Goal: Book appointment/travel/reservation

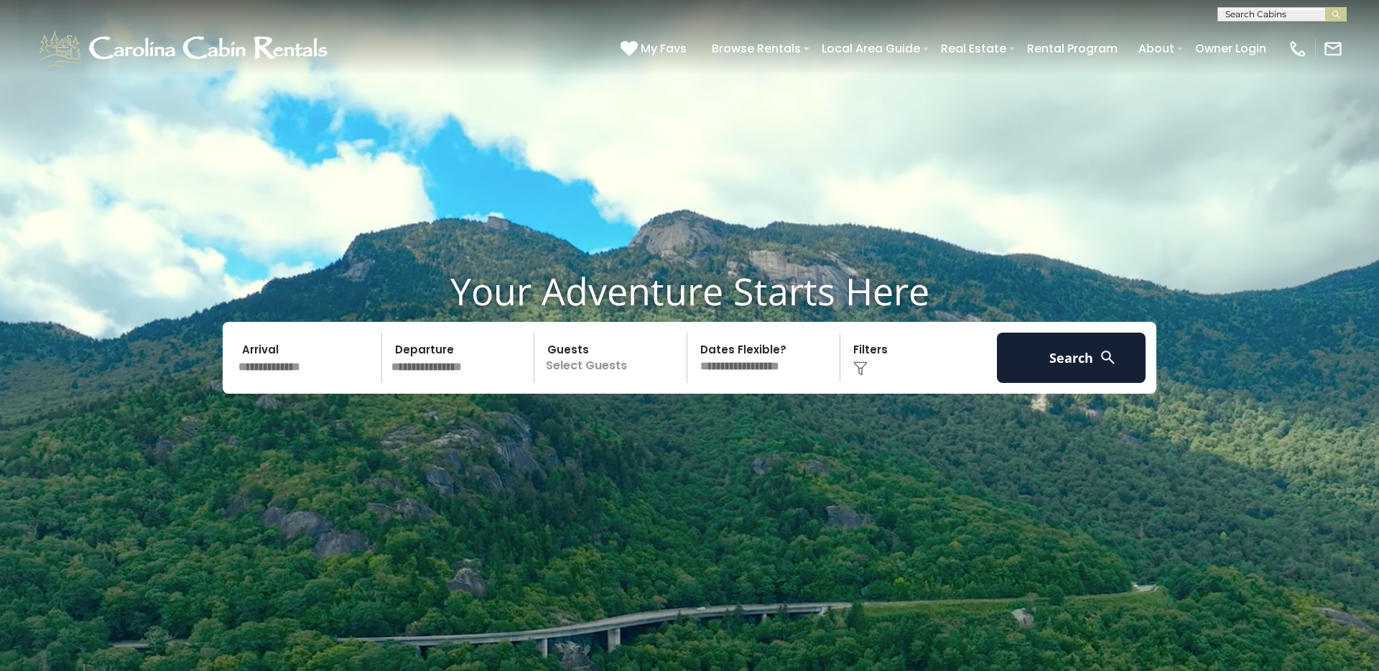
scroll to position [1, 0]
click at [1296, 15] on input "text" at bounding box center [1281, 16] width 126 height 14
type input "****"
click at [1278, 67] on li "Cozy Rustic Cabin" at bounding box center [1282, 66] width 128 height 13
click at [1325, 7] on button "submit" at bounding box center [1336, 14] width 22 height 14
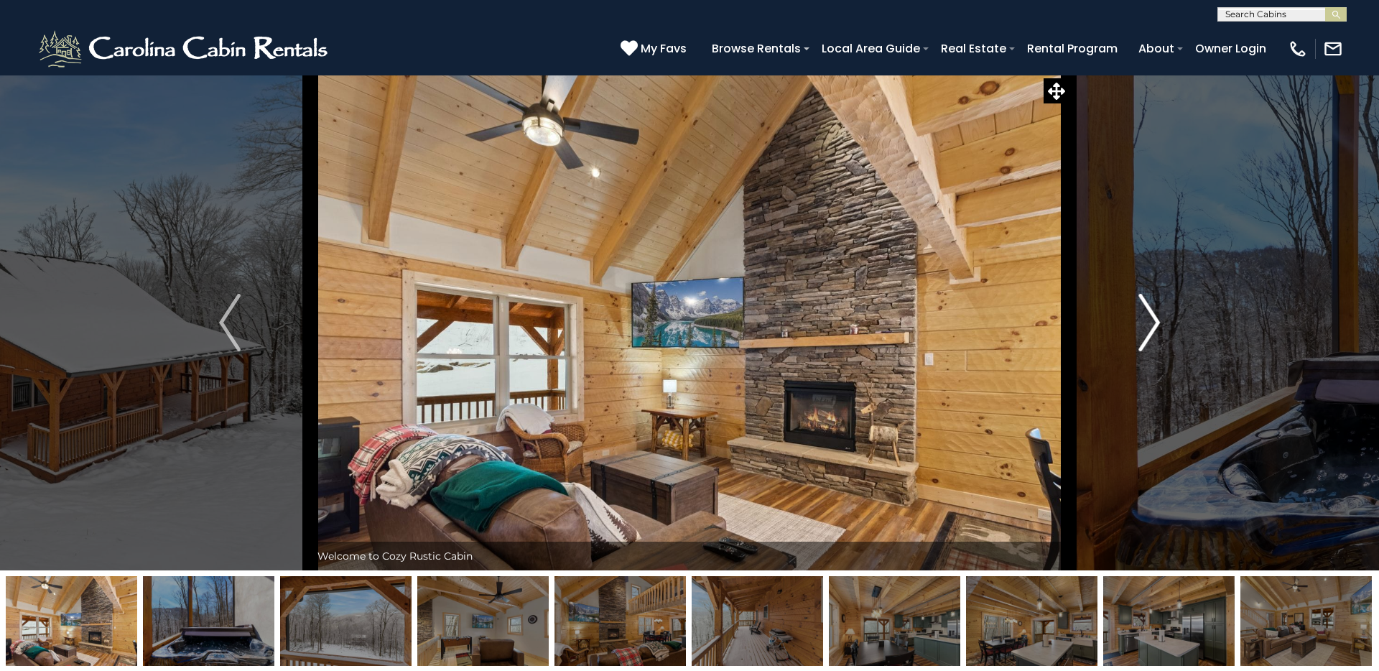
scroll to position [12, 0]
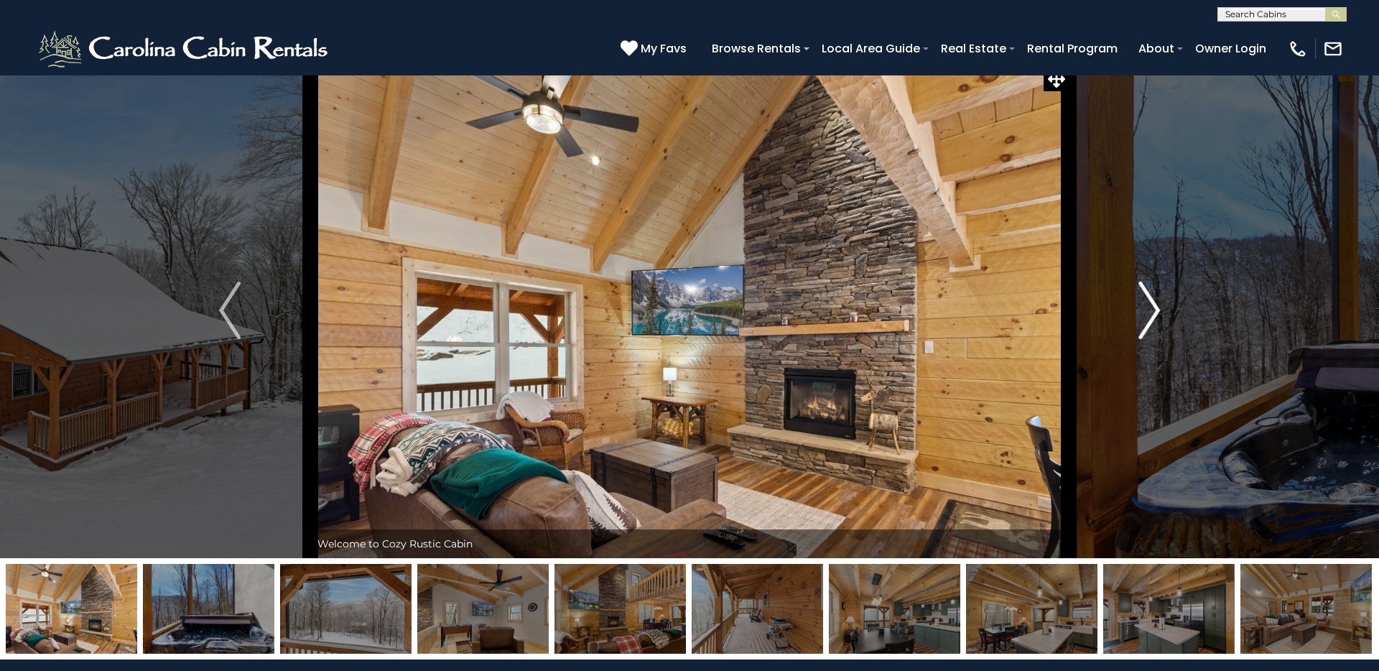
click at [1148, 298] on img "Next" at bounding box center [1150, 310] width 22 height 57
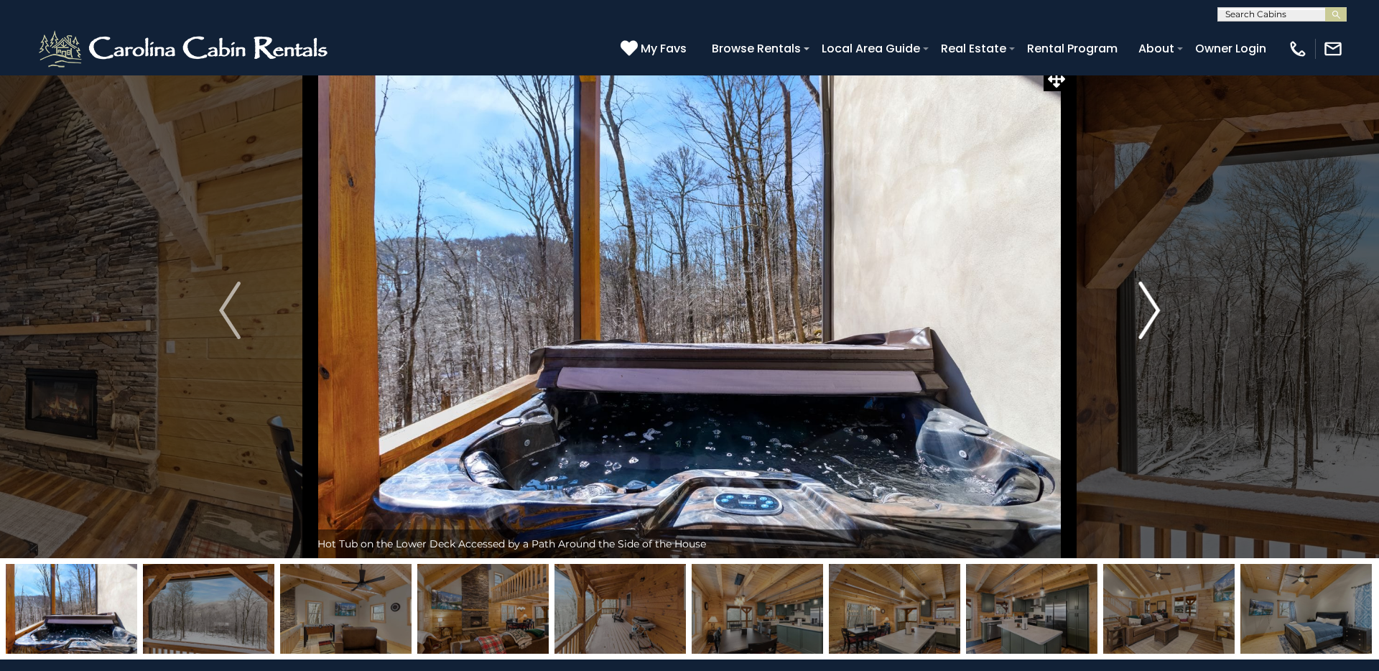
click at [1148, 298] on img "Next" at bounding box center [1150, 310] width 22 height 57
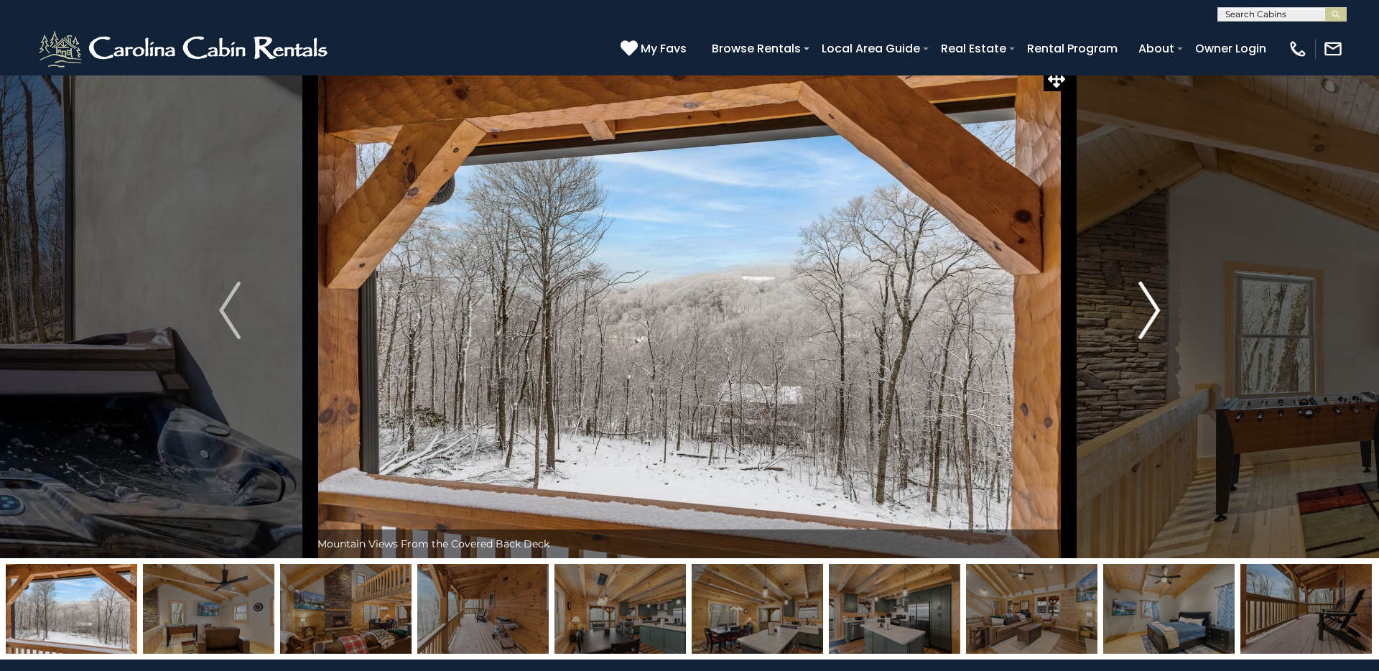
click at [1148, 298] on img "Next" at bounding box center [1150, 310] width 22 height 57
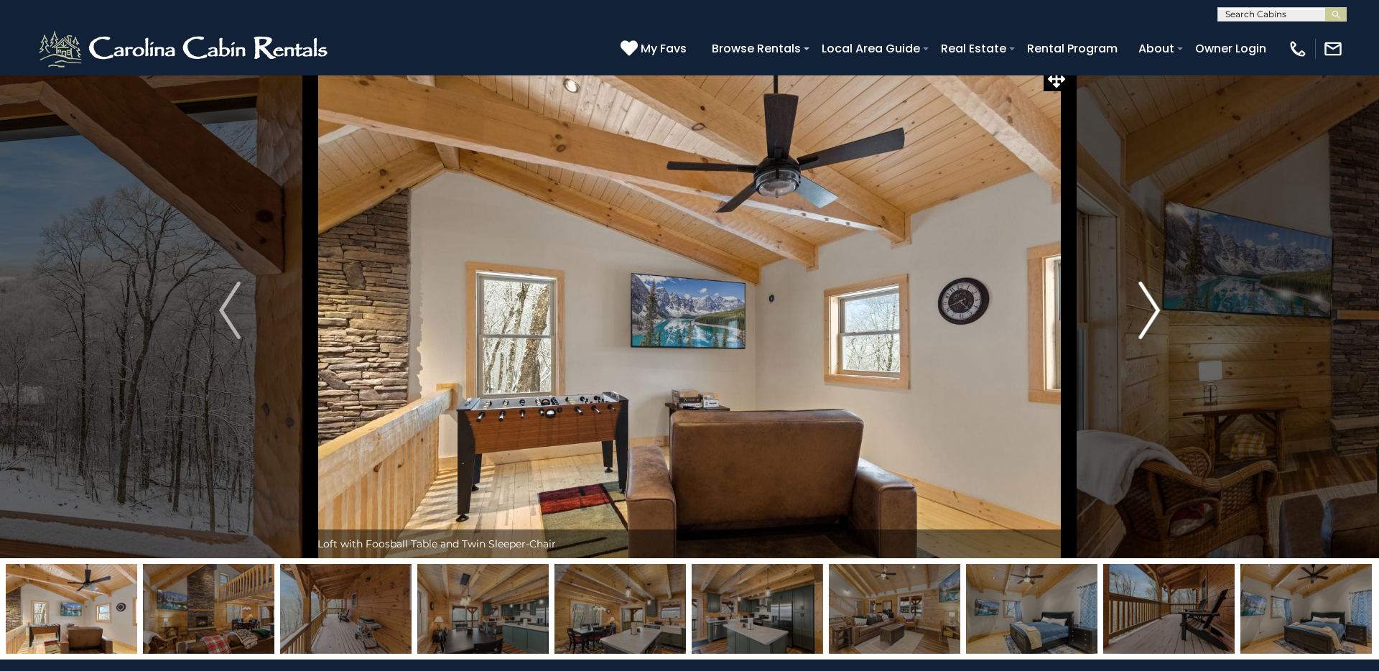
click at [1148, 298] on img "Next" at bounding box center [1150, 310] width 22 height 57
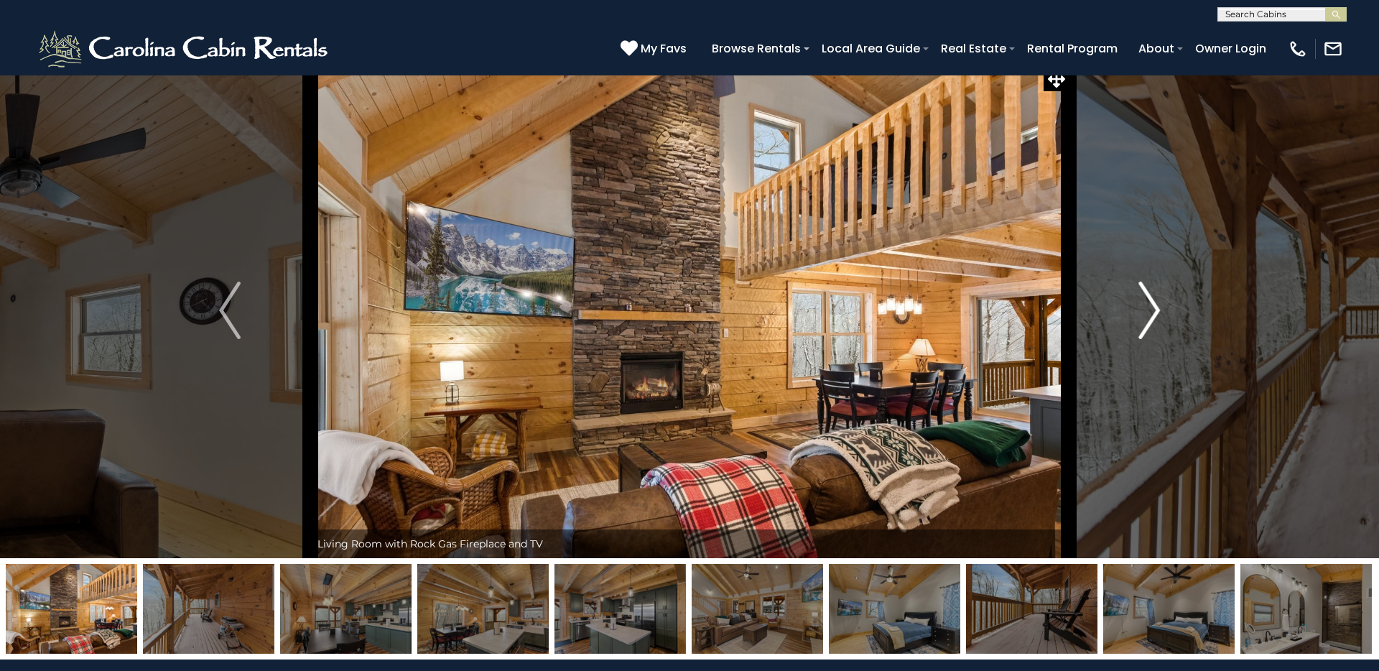
click at [1148, 298] on img "Next" at bounding box center [1150, 310] width 22 height 57
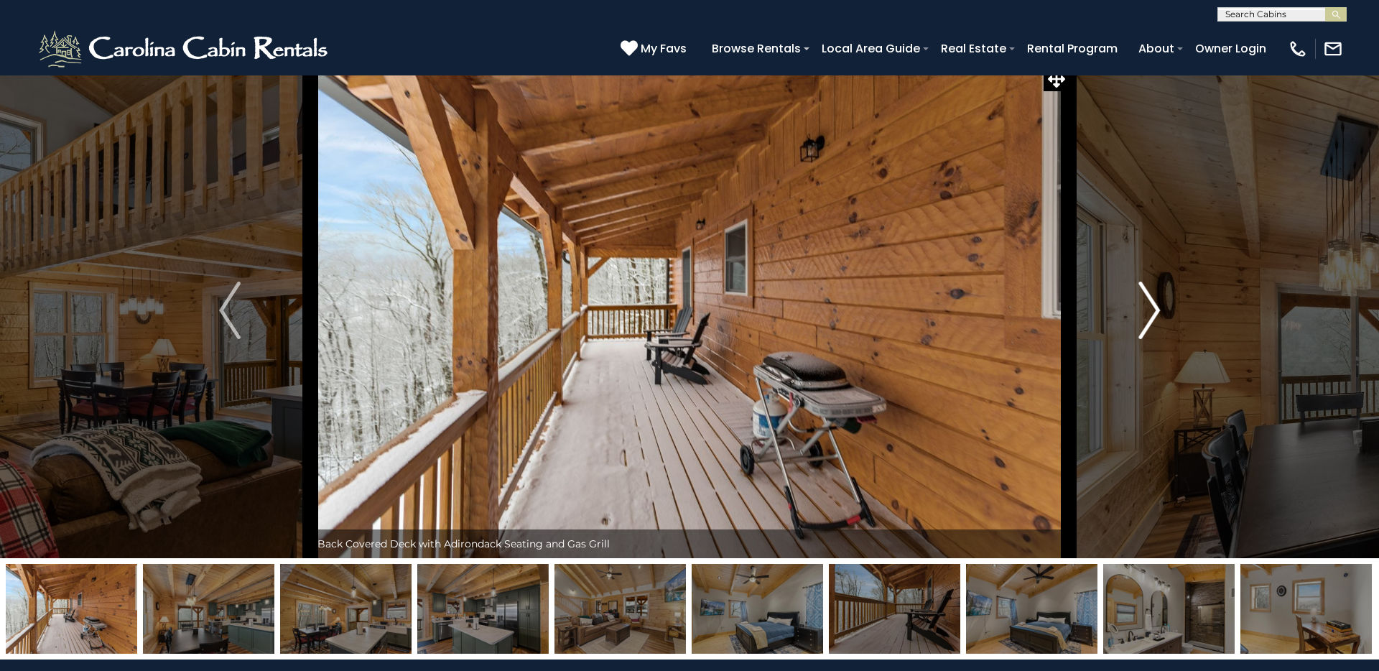
click at [1148, 298] on img "Next" at bounding box center [1150, 310] width 22 height 57
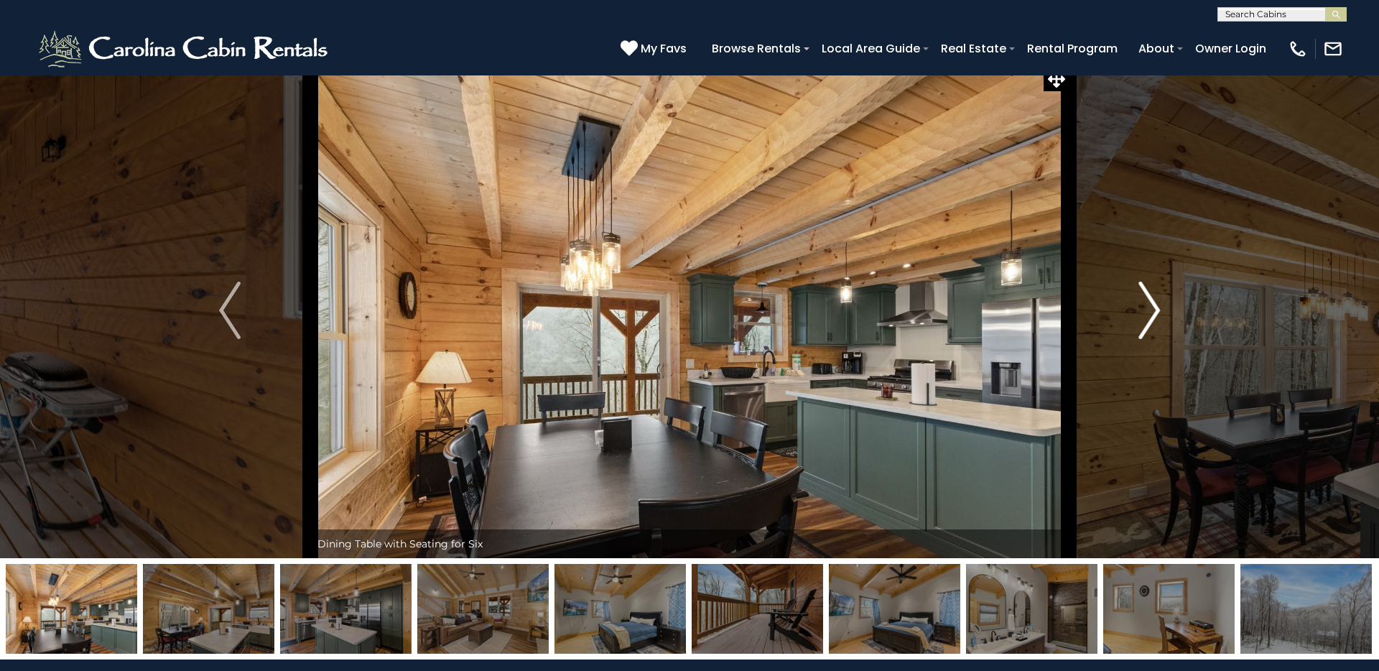
click at [1148, 298] on img "Next" at bounding box center [1150, 310] width 22 height 57
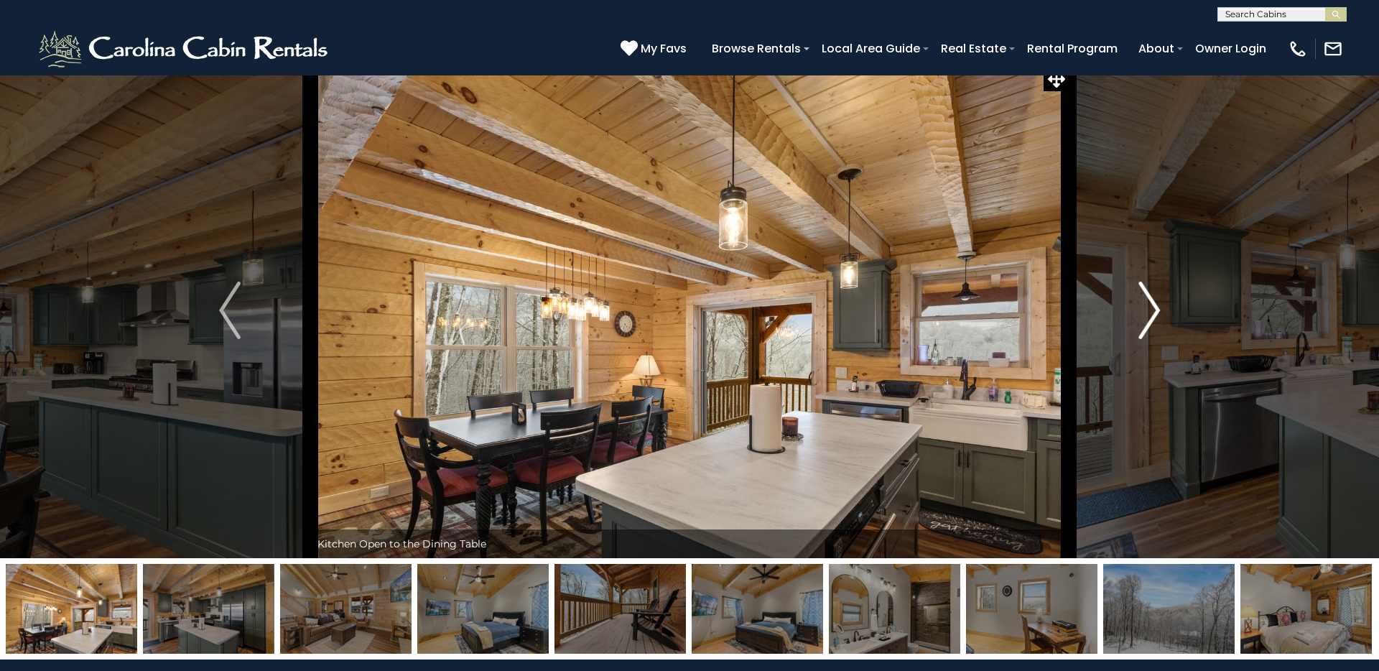
click at [1148, 298] on img "Next" at bounding box center [1150, 310] width 22 height 57
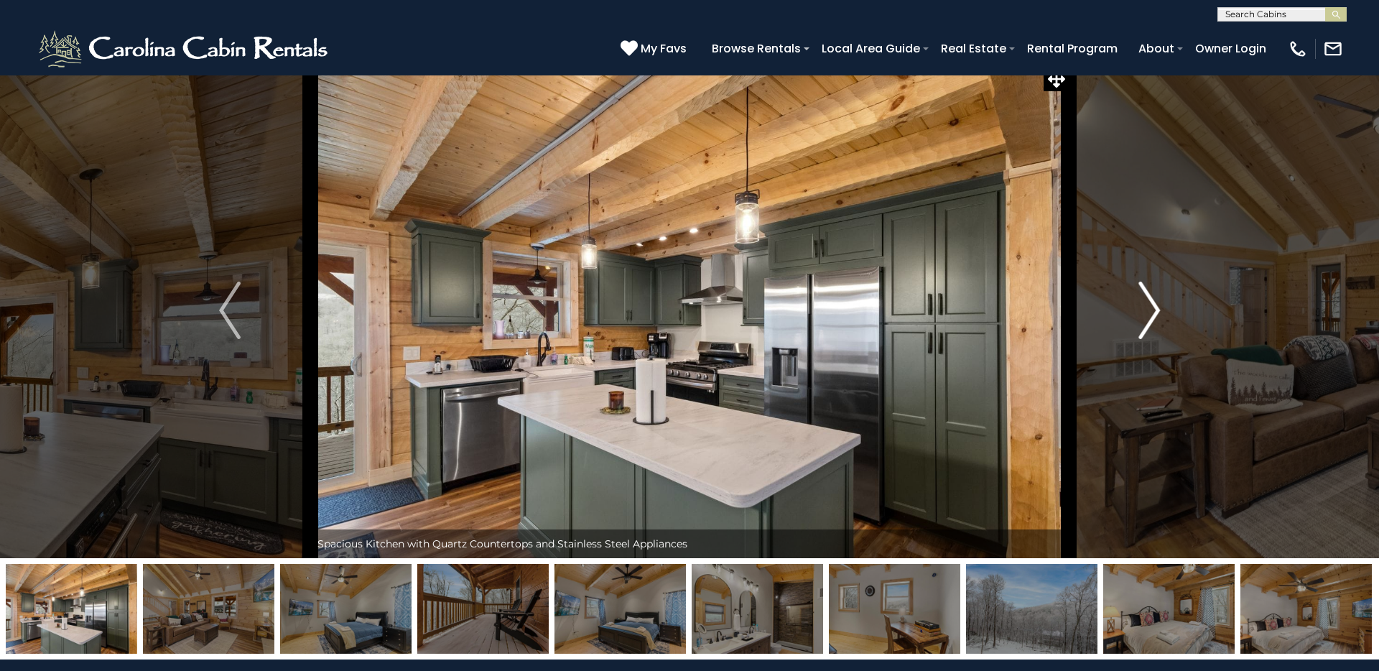
click at [1148, 298] on img "Next" at bounding box center [1150, 310] width 22 height 57
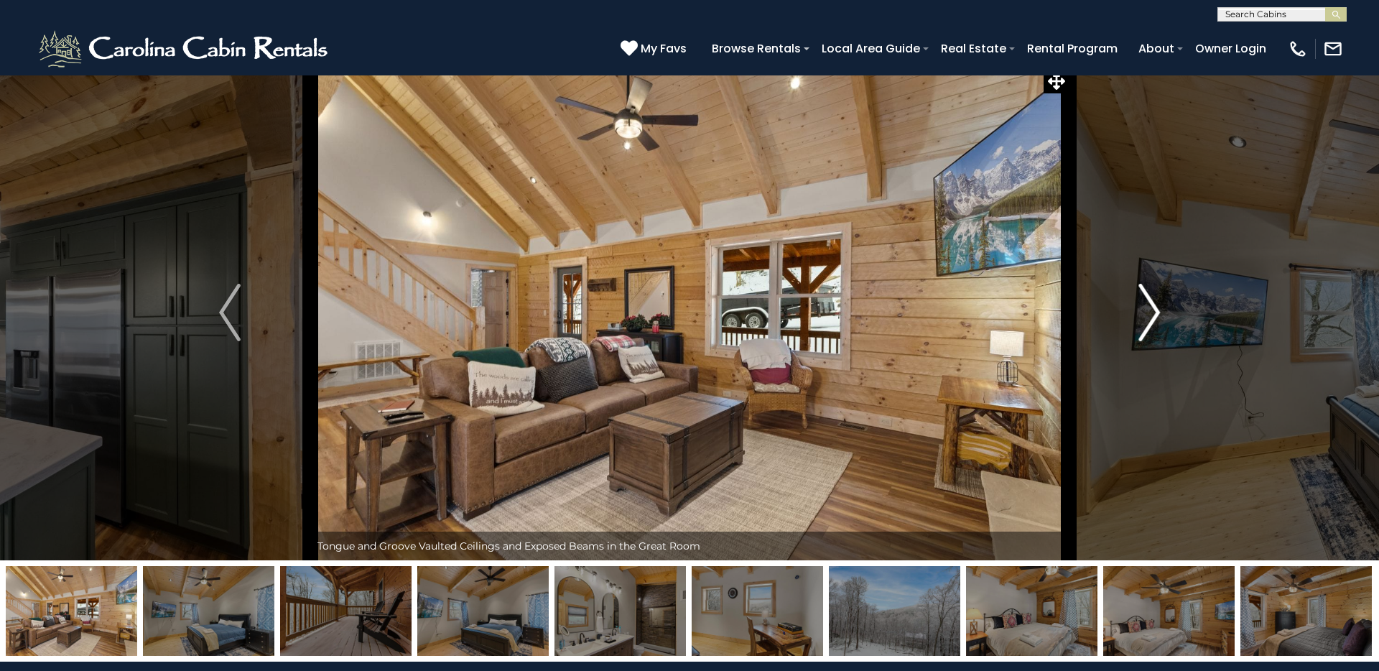
click at [1148, 298] on img "Next" at bounding box center [1150, 312] width 22 height 57
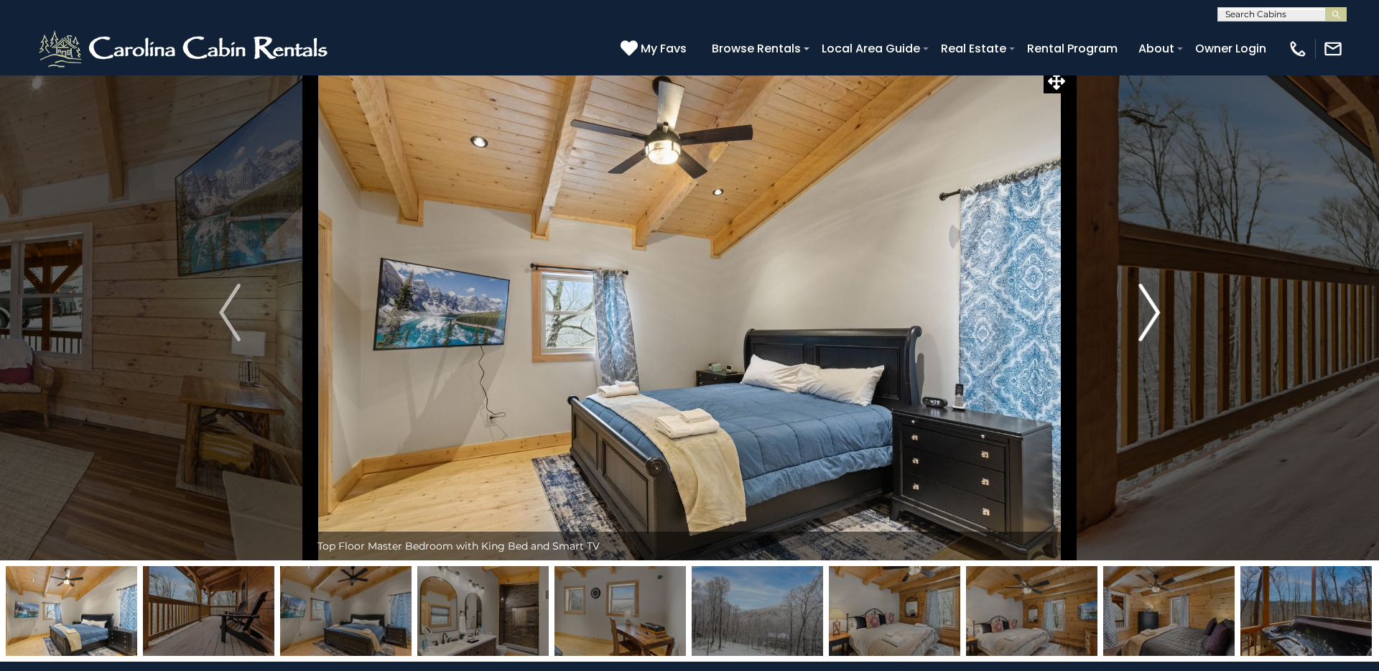
click at [1148, 298] on img "Next" at bounding box center [1150, 312] width 22 height 57
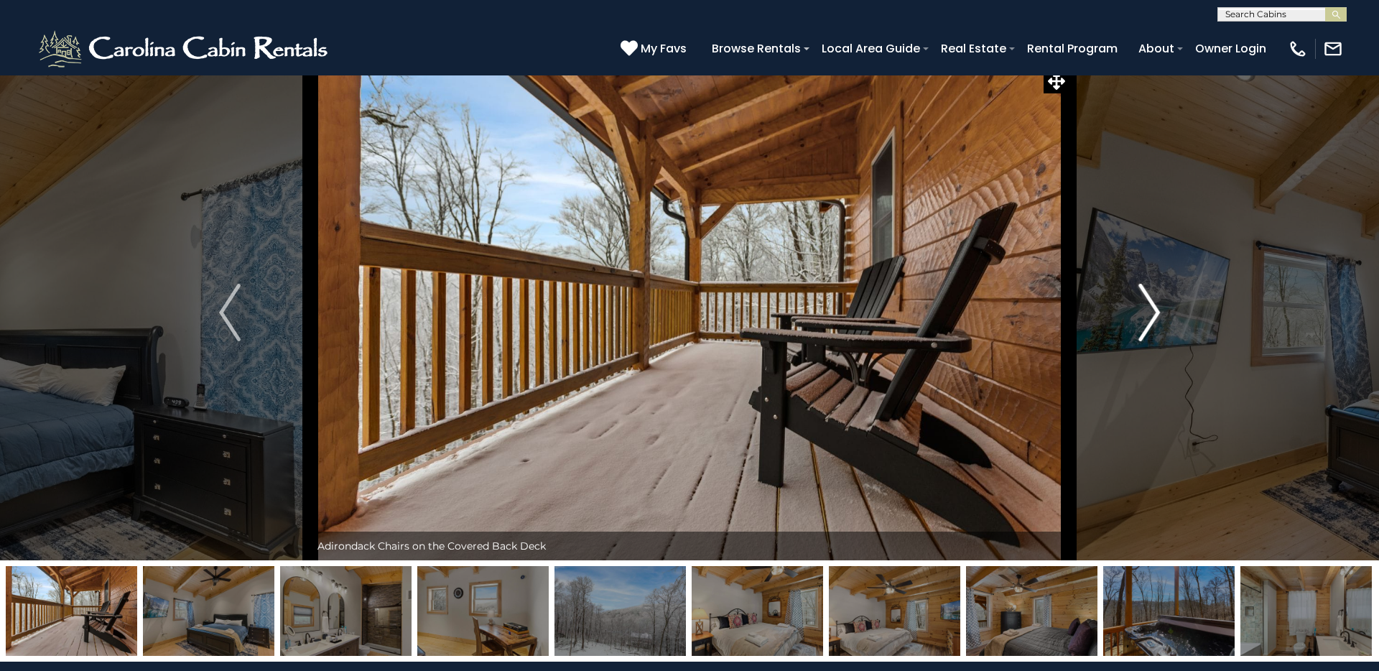
click at [1148, 298] on img "Next" at bounding box center [1150, 312] width 22 height 57
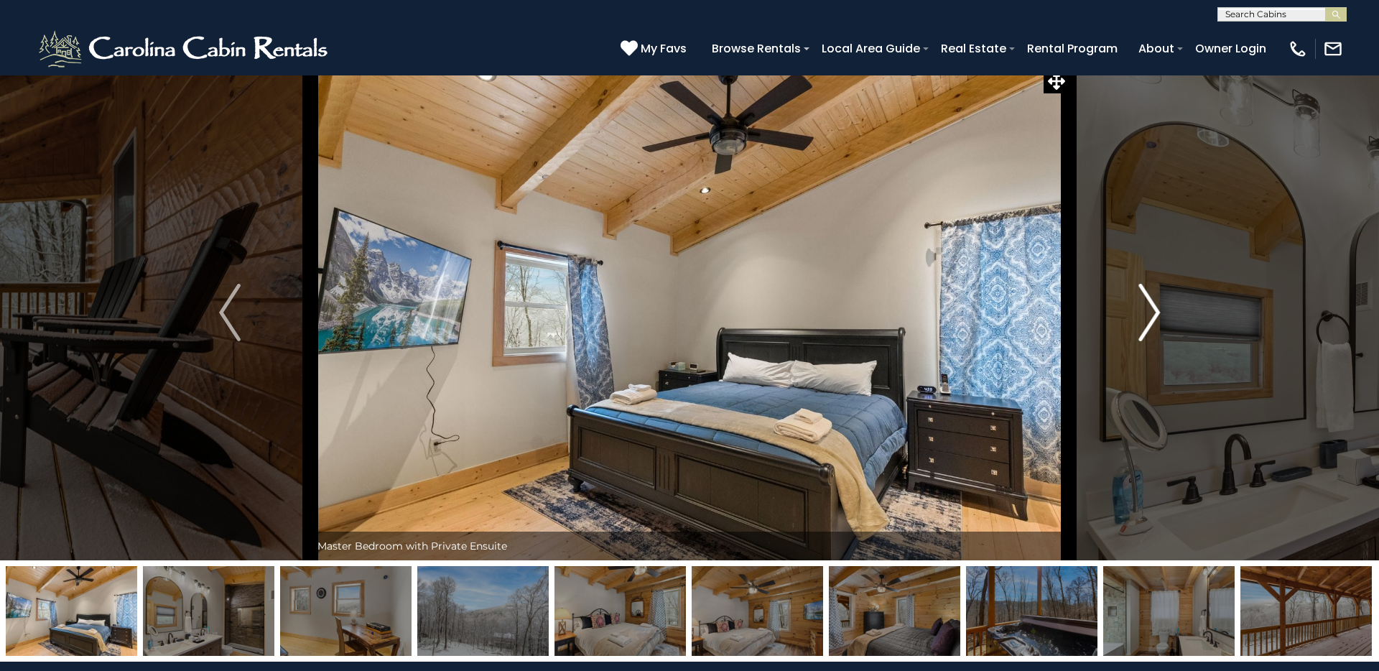
click at [1148, 298] on img "Next" at bounding box center [1150, 312] width 22 height 57
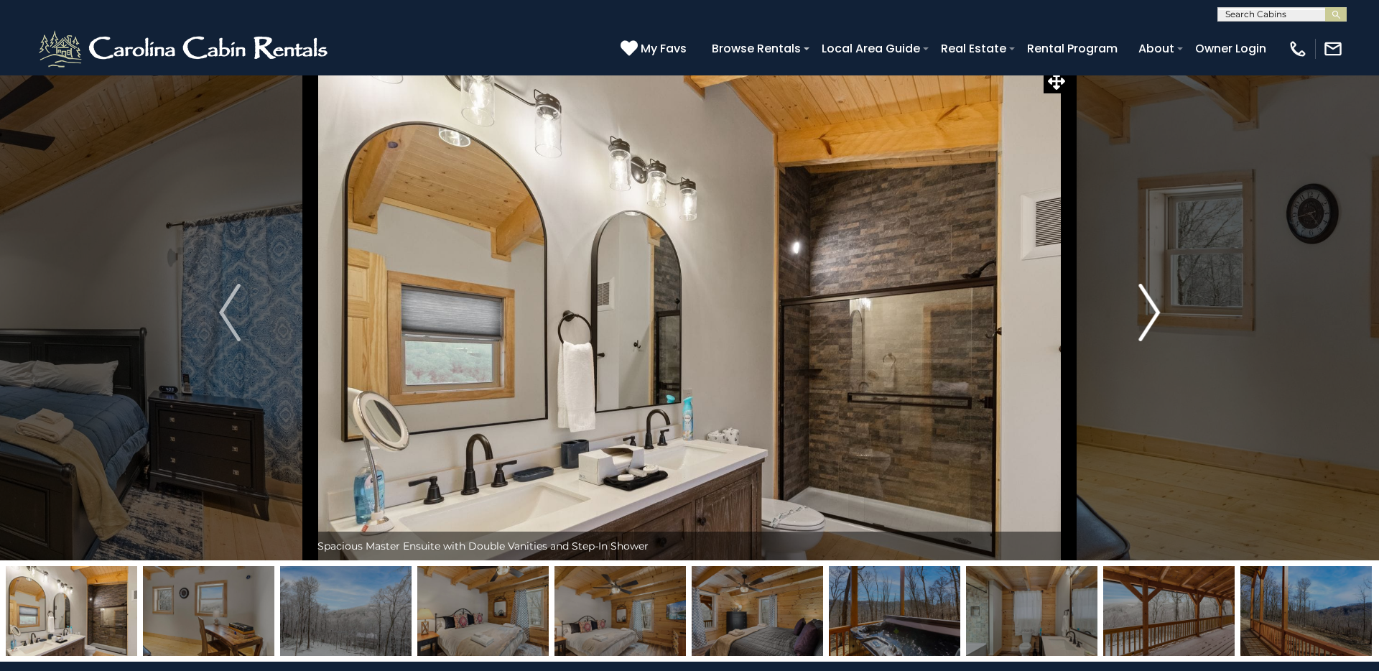
click at [1148, 298] on img "Next" at bounding box center [1150, 312] width 22 height 57
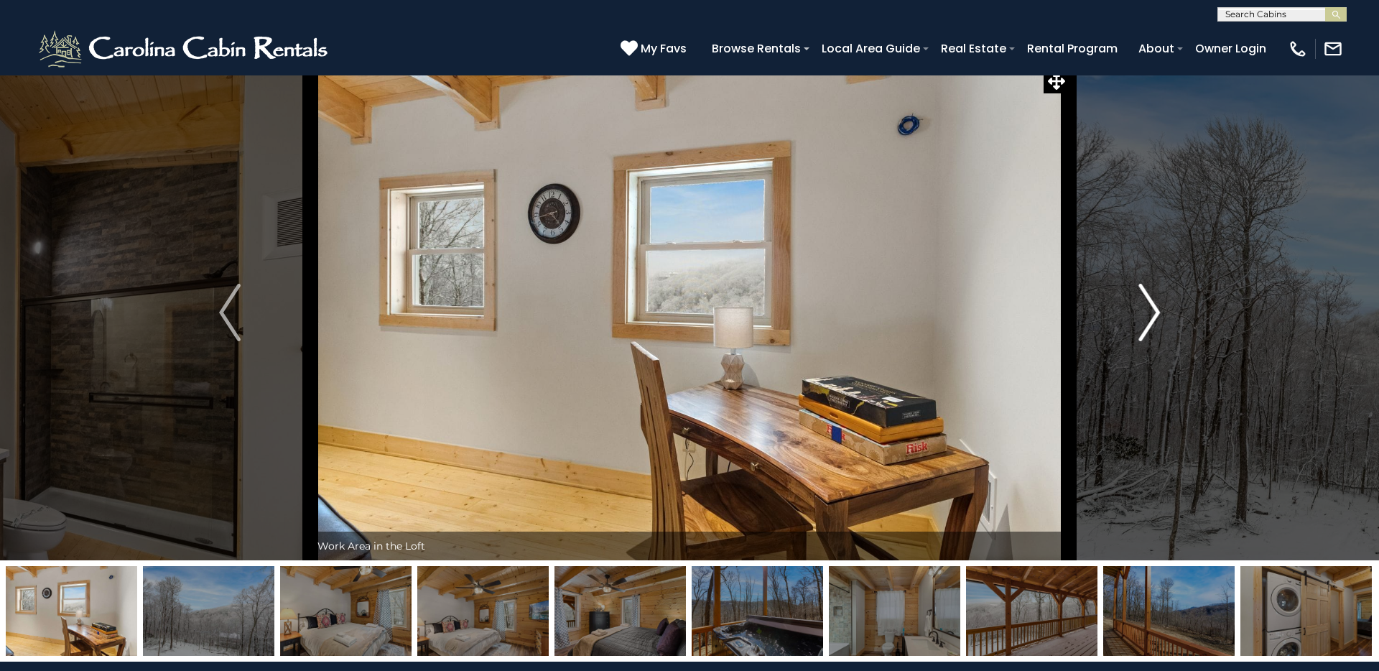
click at [1148, 298] on img "Next" at bounding box center [1150, 312] width 22 height 57
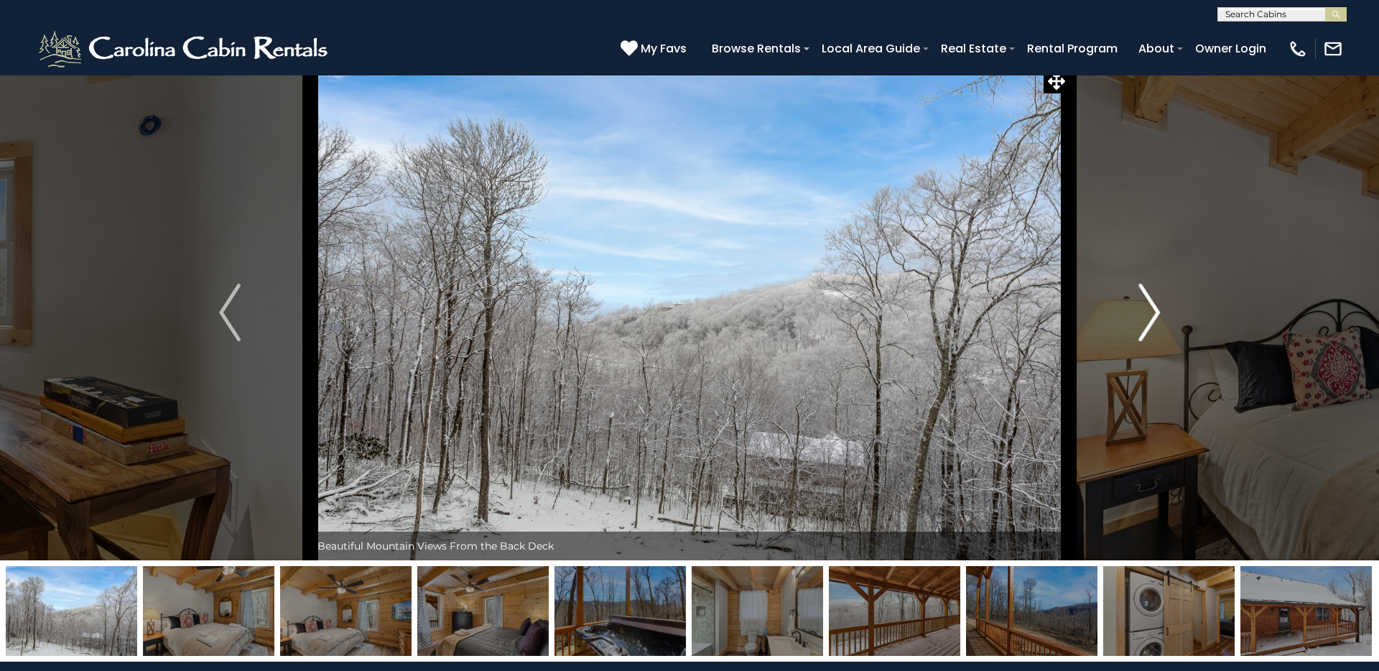
click at [1148, 298] on img "Next" at bounding box center [1150, 312] width 22 height 57
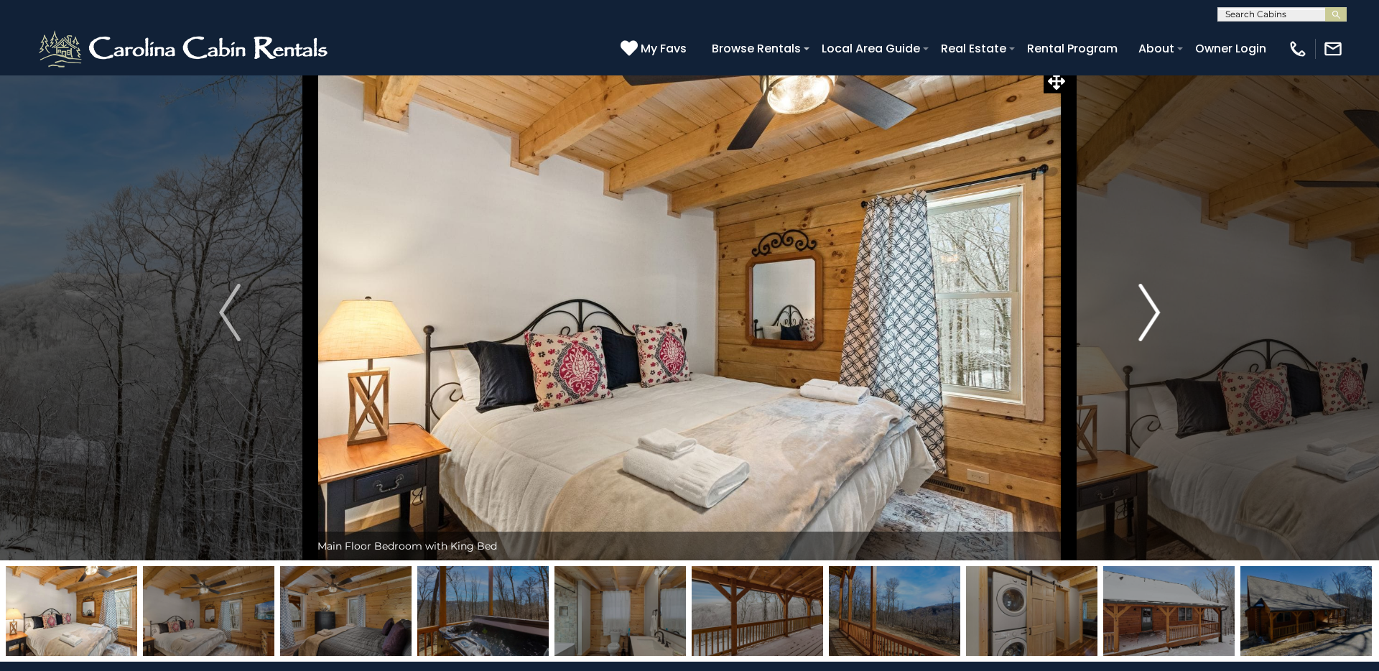
click at [1148, 298] on img "Next" at bounding box center [1150, 312] width 22 height 57
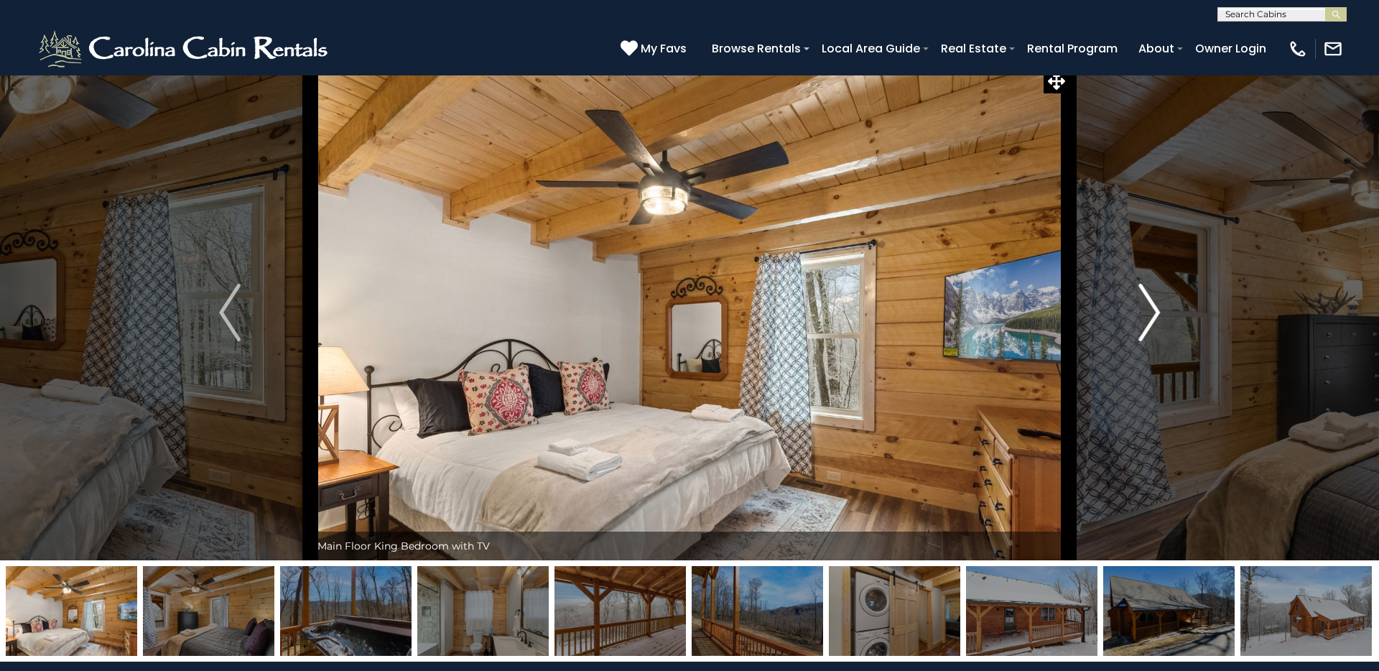
click at [1148, 298] on img "Next" at bounding box center [1150, 312] width 22 height 57
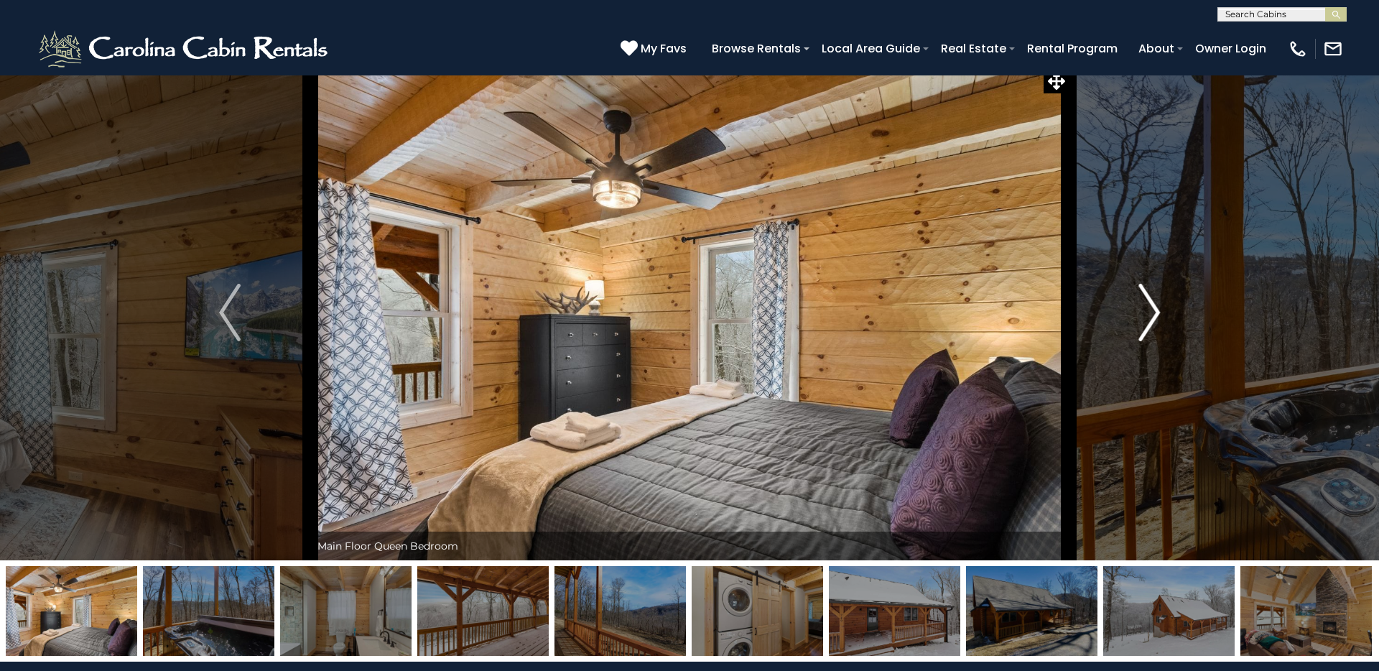
click at [1148, 298] on img "Next" at bounding box center [1150, 312] width 22 height 57
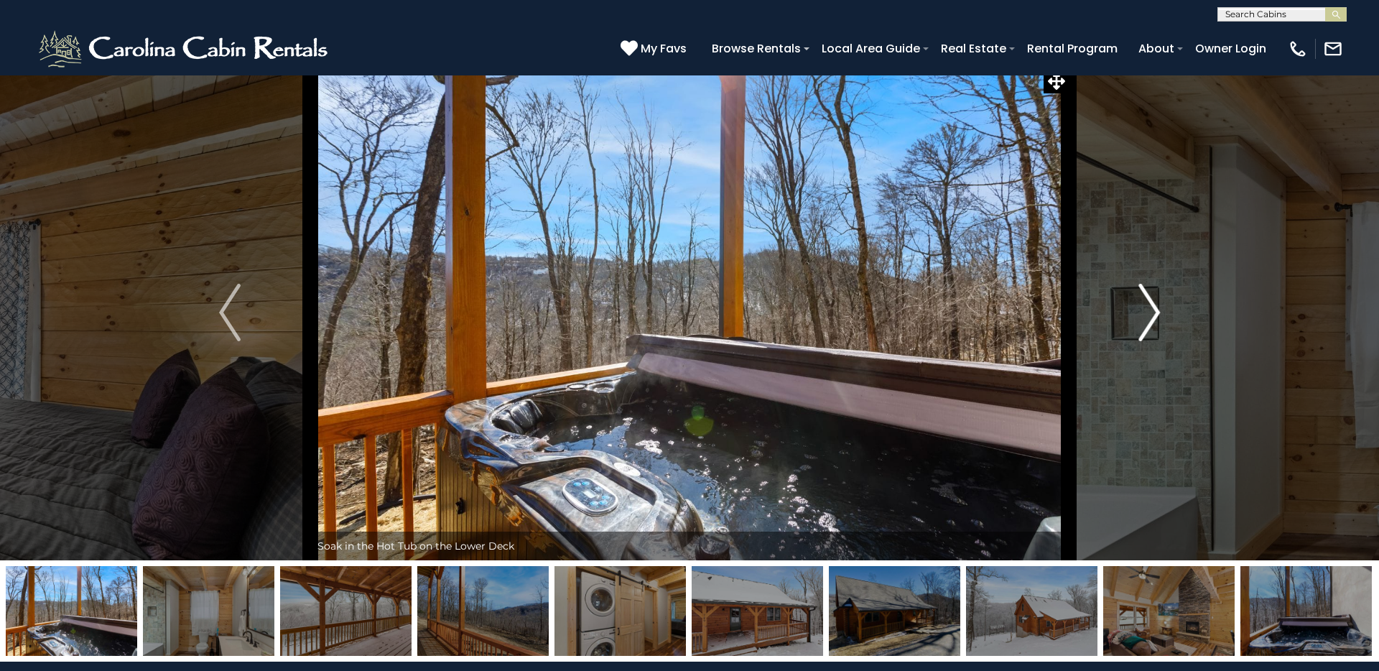
click at [1148, 298] on img "Next" at bounding box center [1150, 312] width 22 height 57
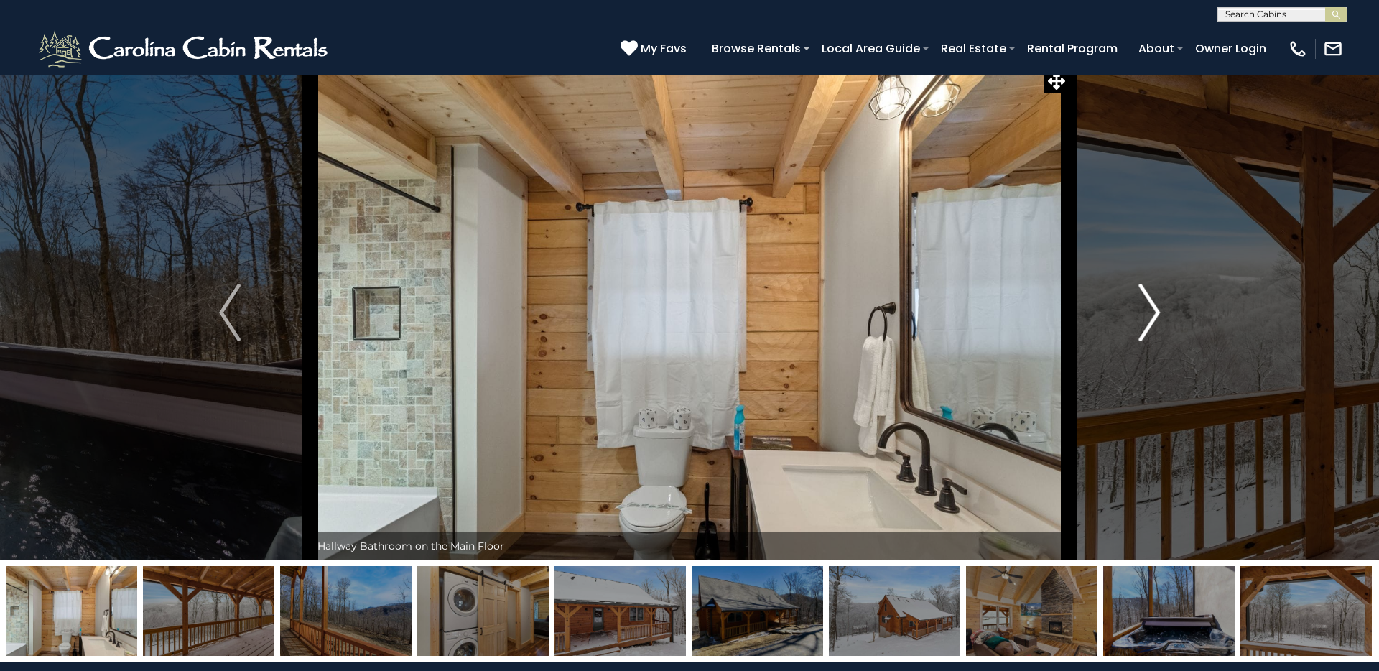
click at [1148, 298] on img "Next" at bounding box center [1150, 312] width 22 height 57
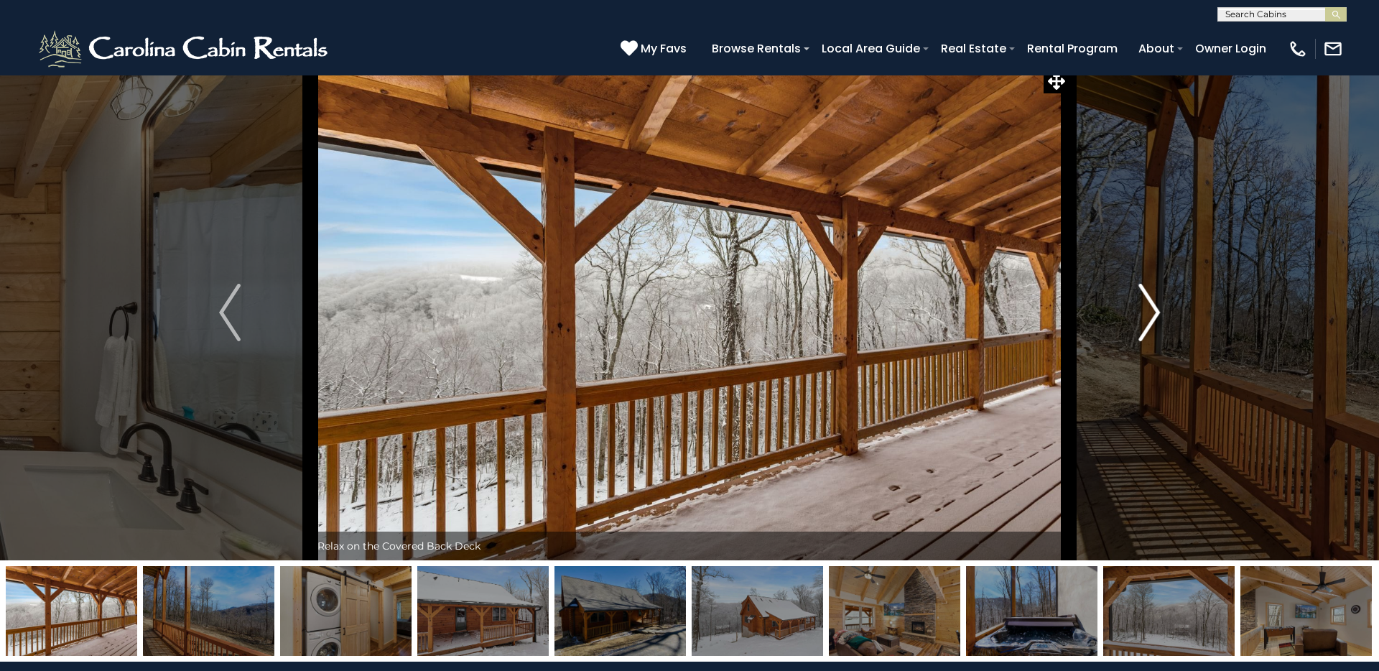
click at [1148, 298] on img "Next" at bounding box center [1150, 312] width 22 height 57
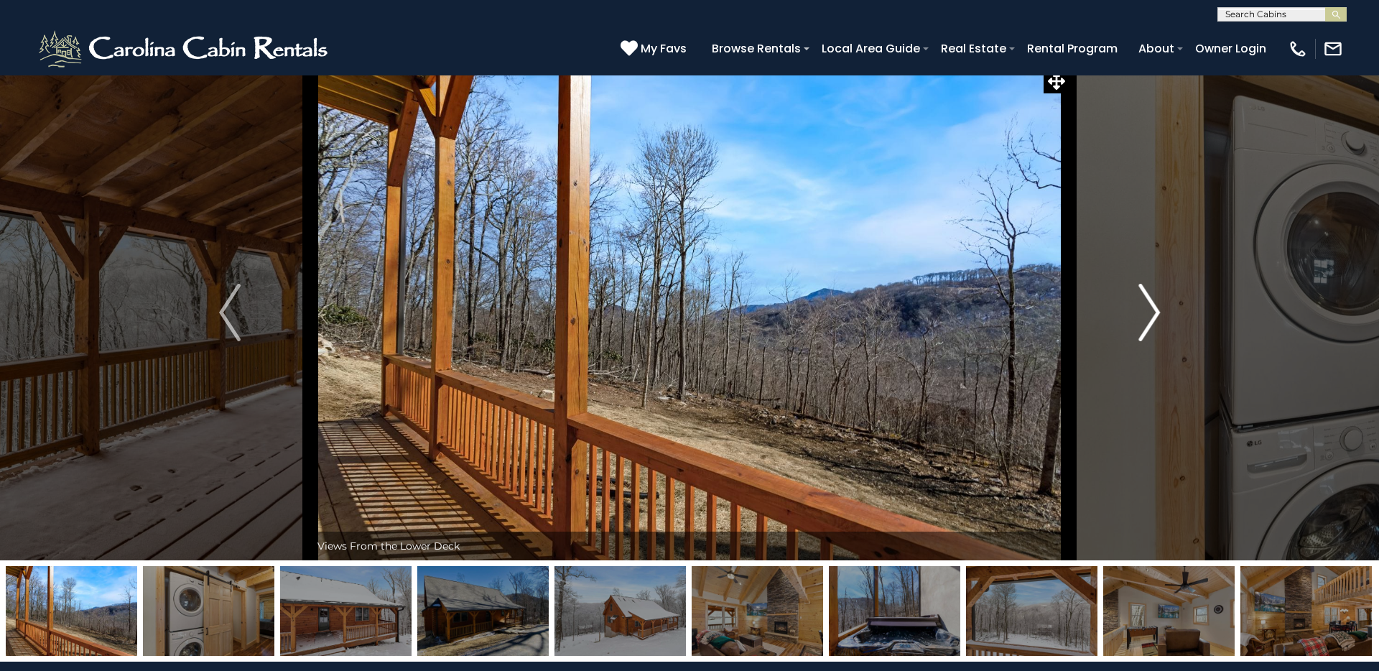
click at [1148, 298] on img "Next" at bounding box center [1150, 312] width 22 height 57
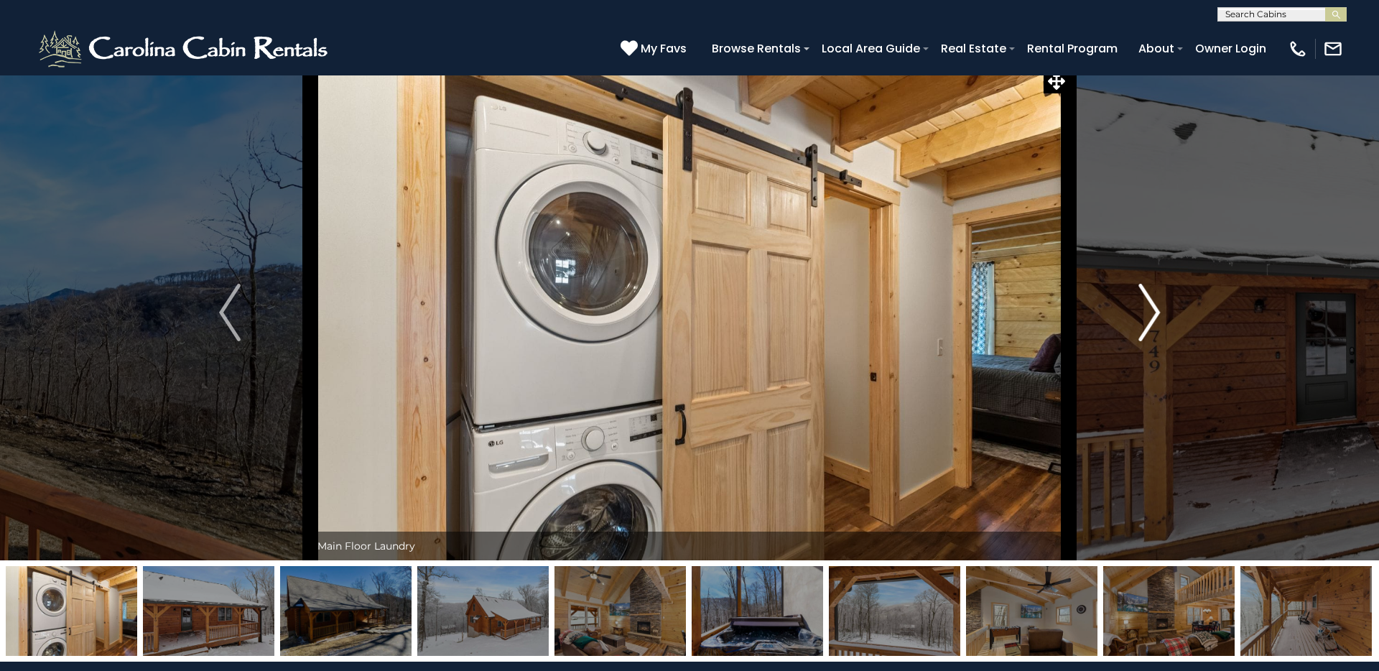
click at [1148, 298] on img "Next" at bounding box center [1150, 312] width 22 height 57
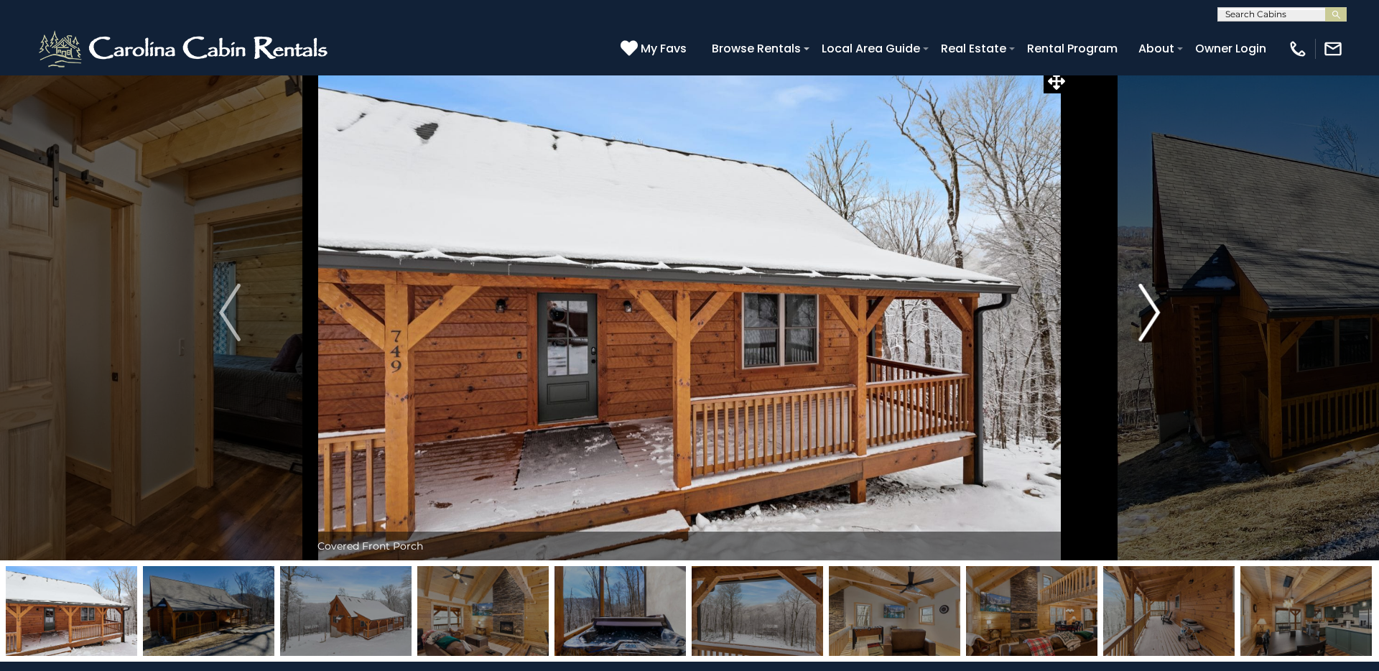
click at [1148, 298] on img "Next" at bounding box center [1150, 312] width 22 height 57
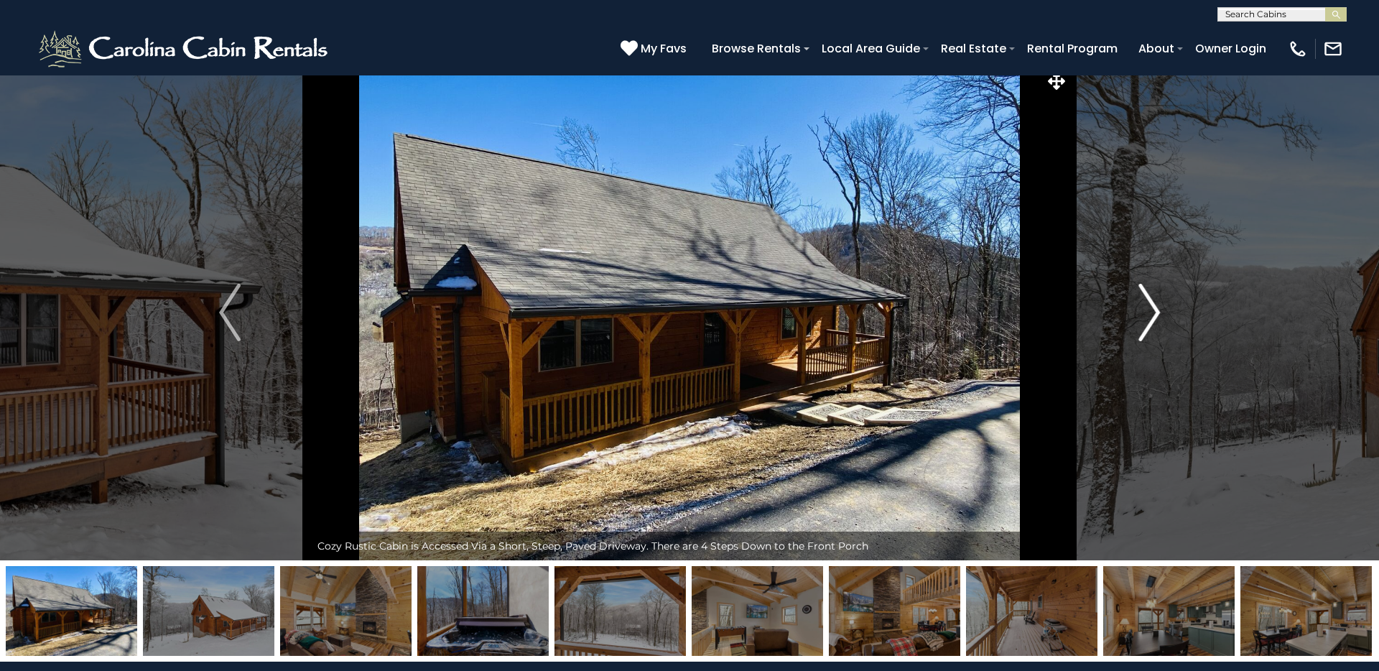
click at [1148, 302] on img "Next" at bounding box center [1150, 312] width 22 height 57
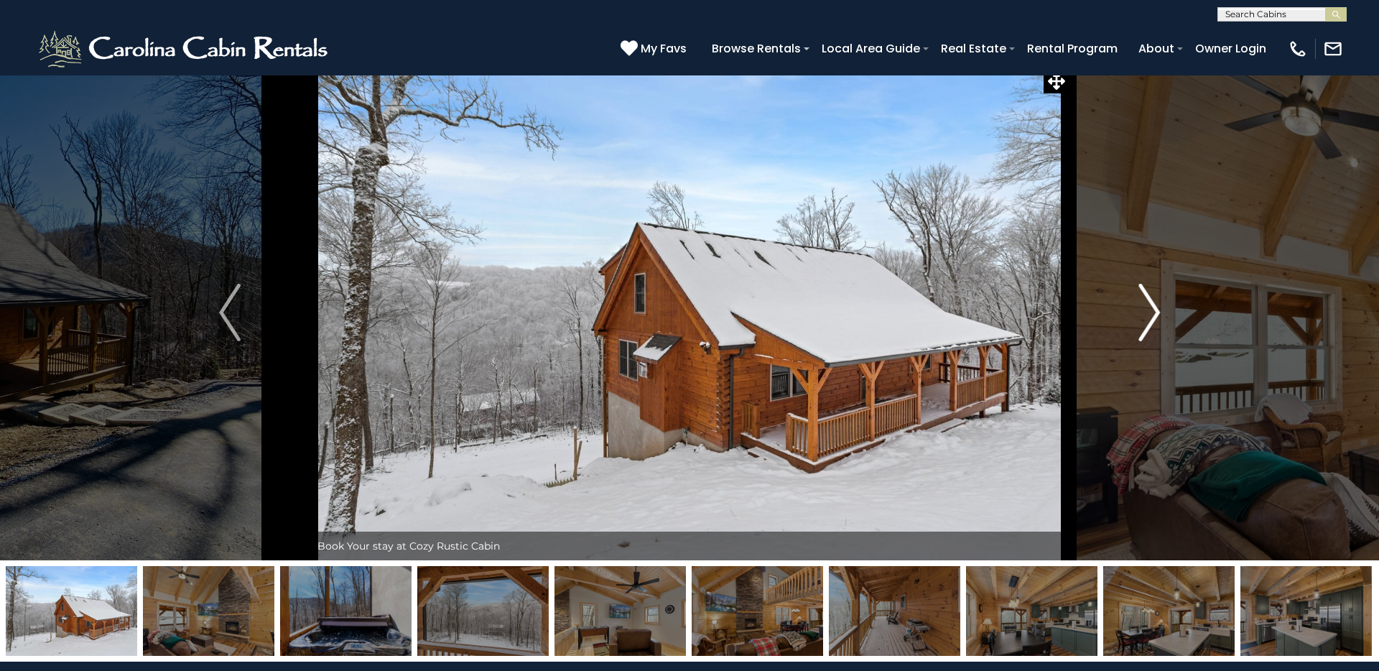
click at [1148, 302] on img "Next" at bounding box center [1150, 312] width 22 height 57
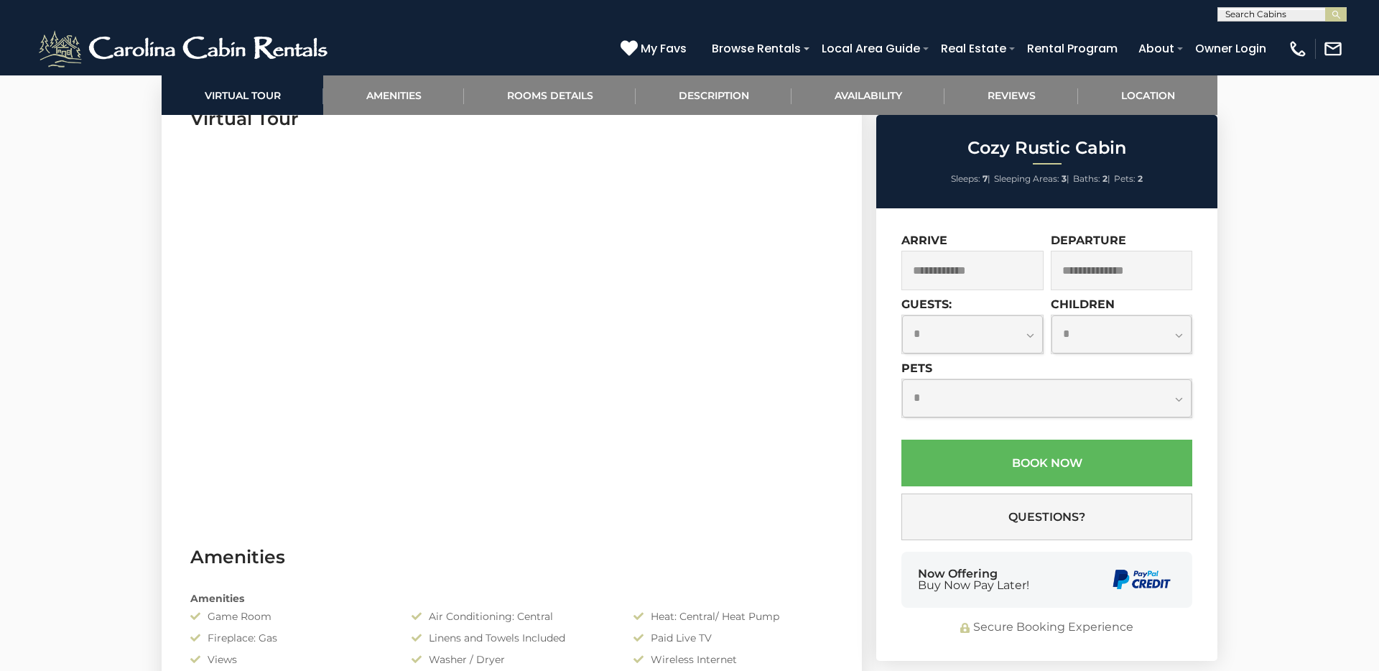
scroll to position [728, 0]
click at [960, 266] on input "text" at bounding box center [973, 271] width 142 height 40
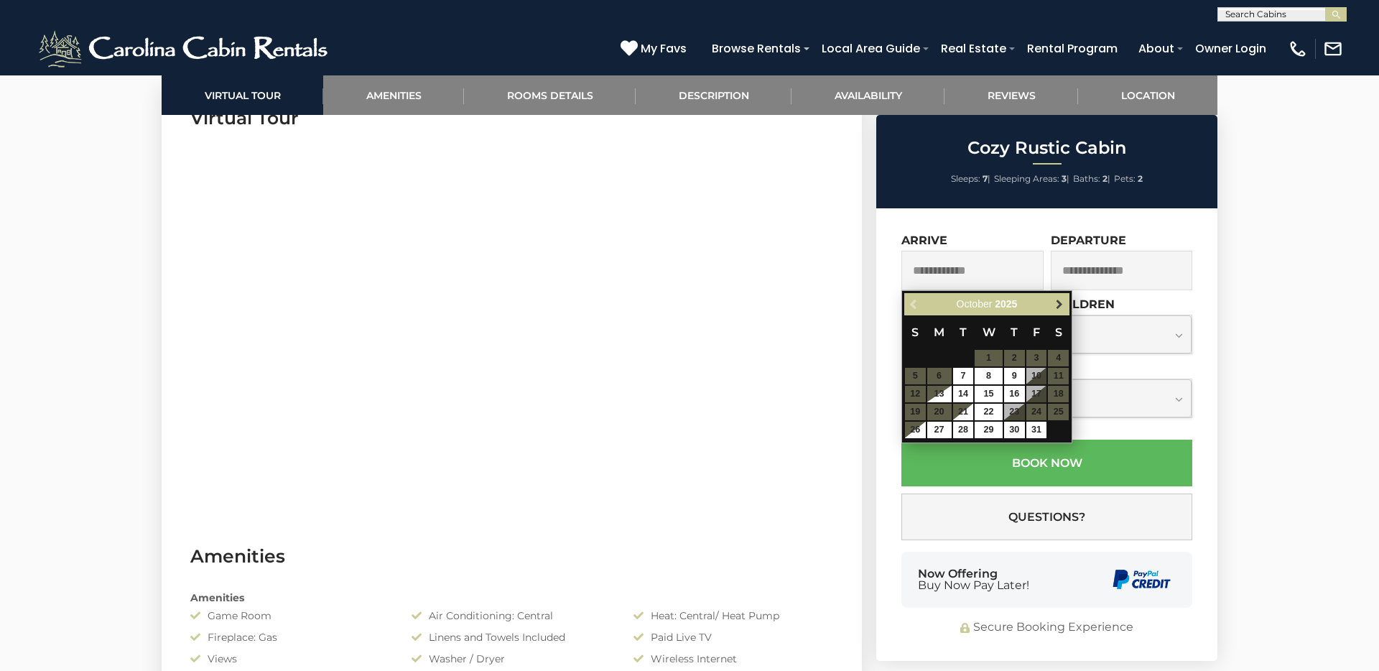
click at [1059, 305] on span "Next" at bounding box center [1059, 304] width 11 height 11
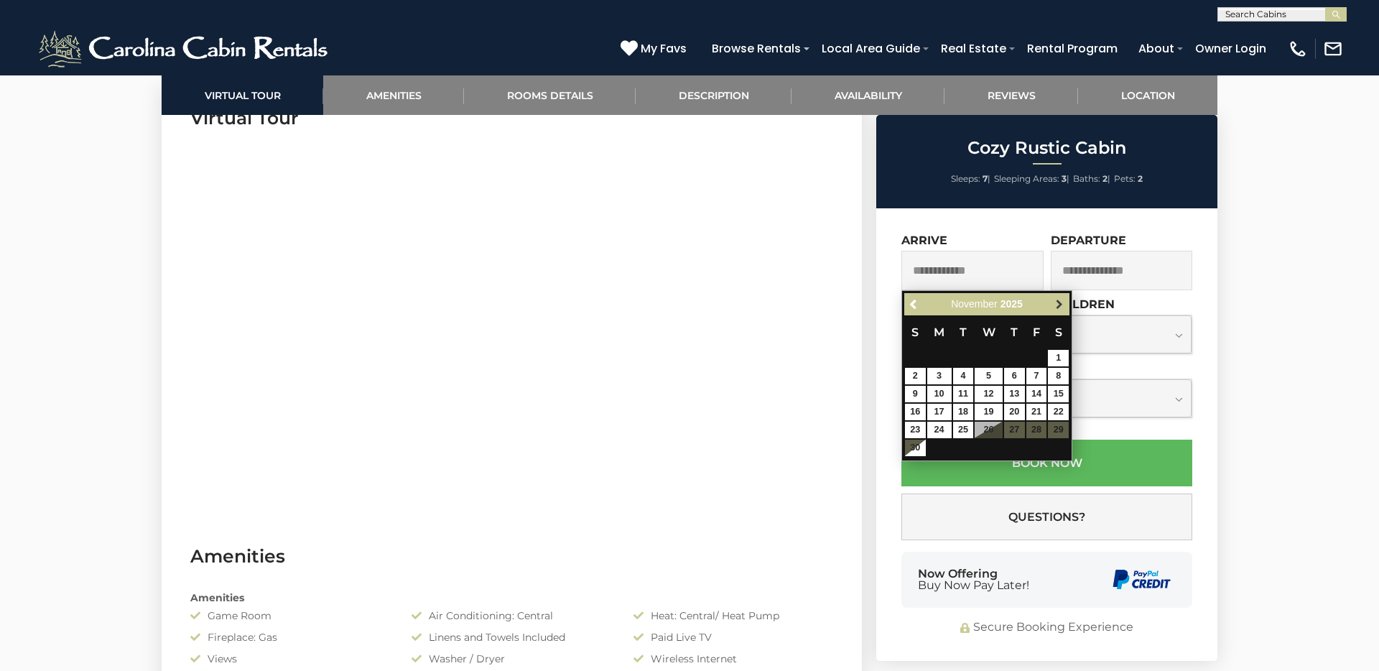
click at [1060, 304] on span "Next" at bounding box center [1059, 304] width 11 height 11
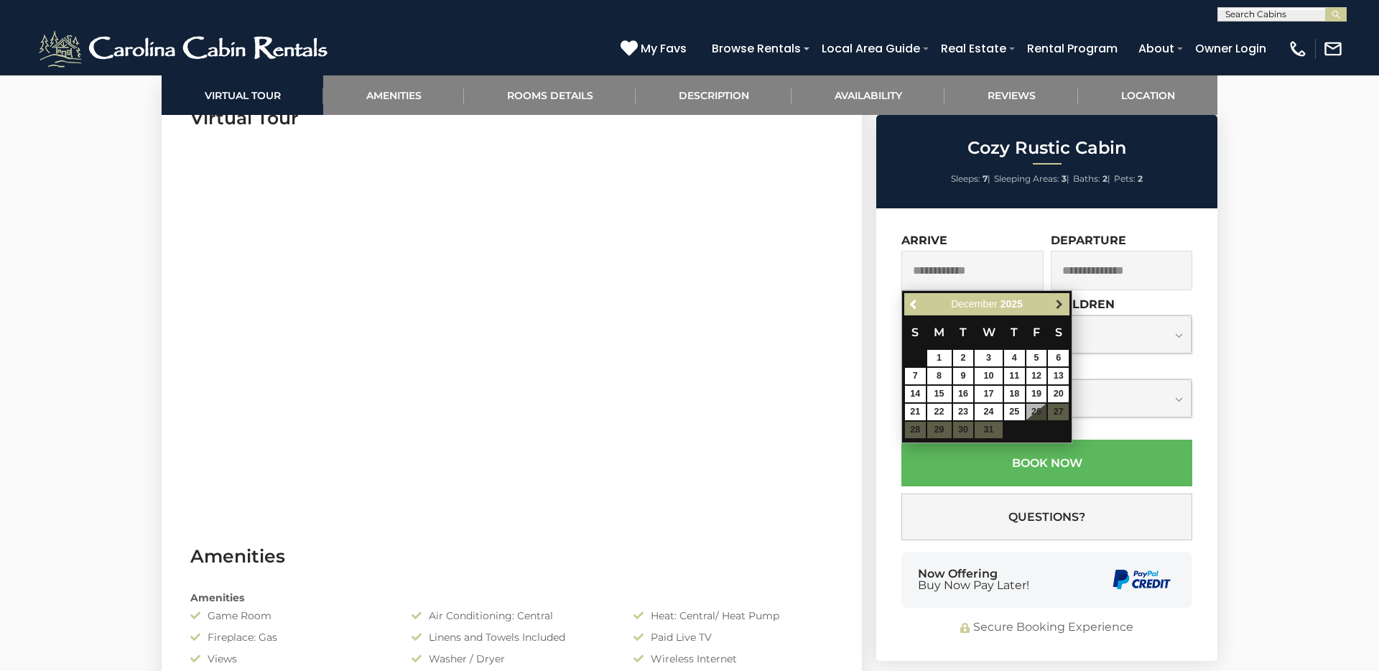
click at [1060, 304] on span "Next" at bounding box center [1059, 304] width 11 height 11
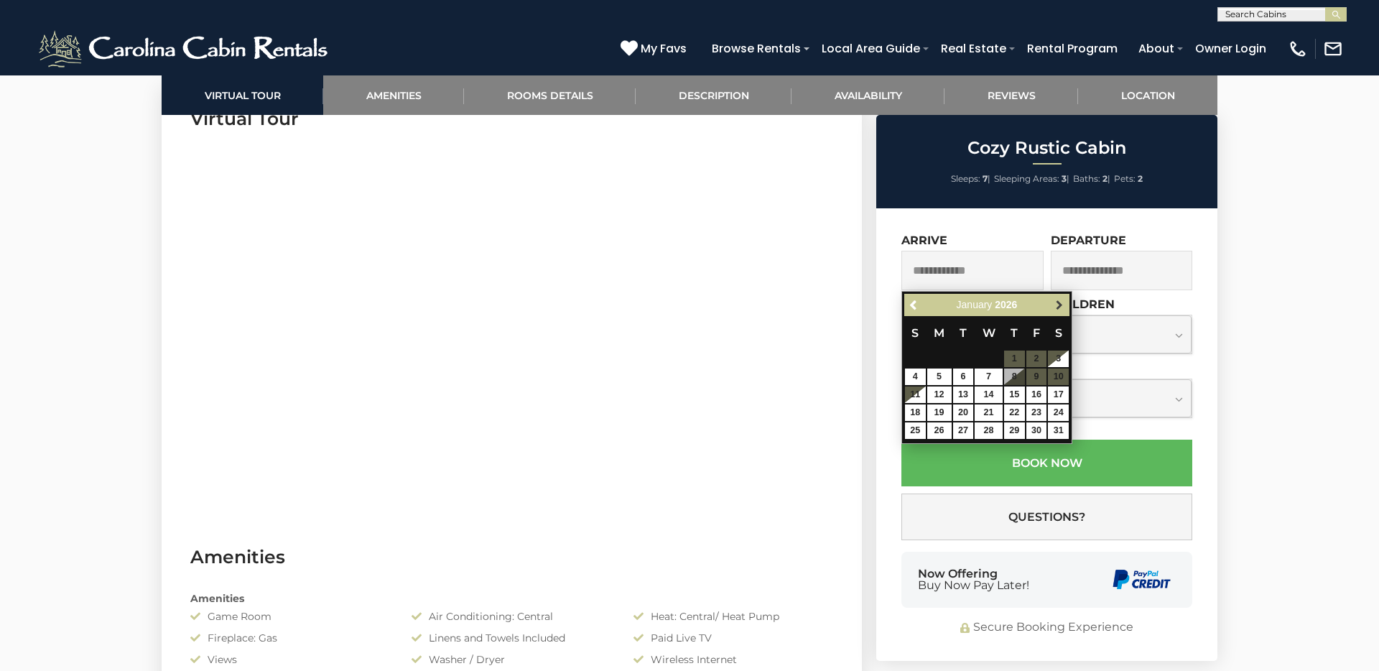
click at [1063, 302] on span "Next" at bounding box center [1059, 305] width 11 height 11
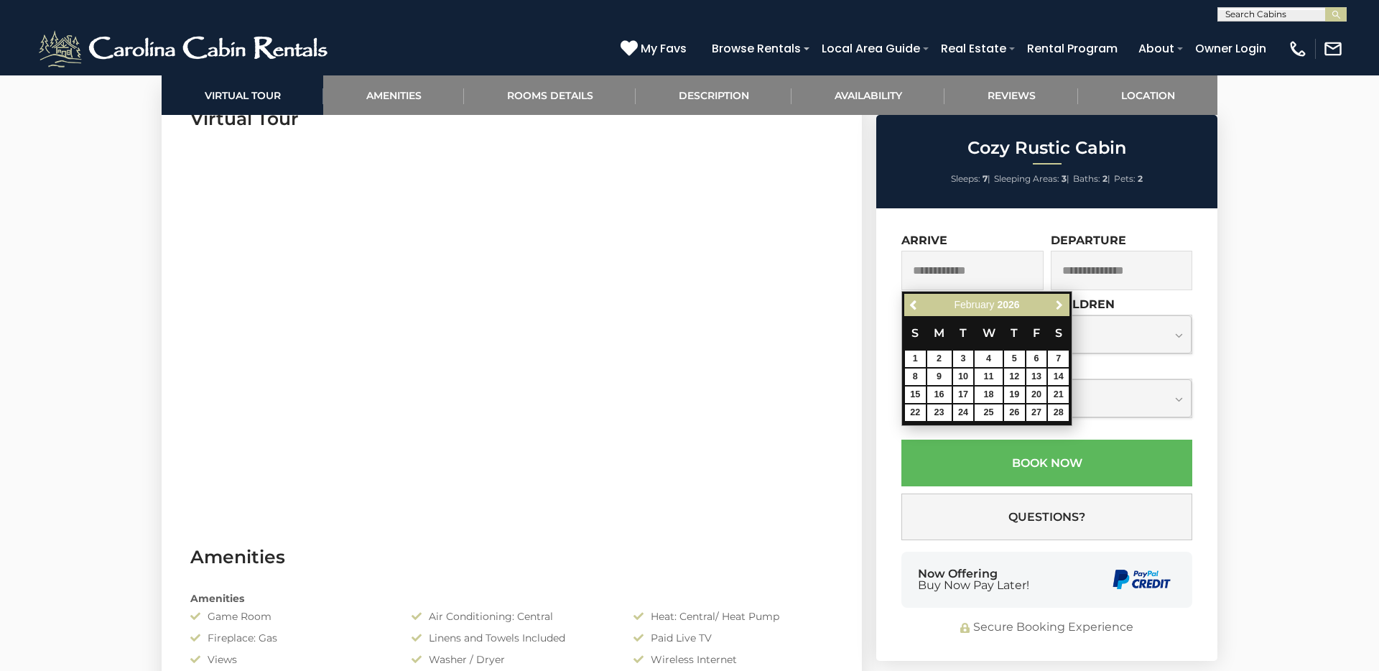
click at [1063, 302] on span "Next" at bounding box center [1059, 305] width 11 height 11
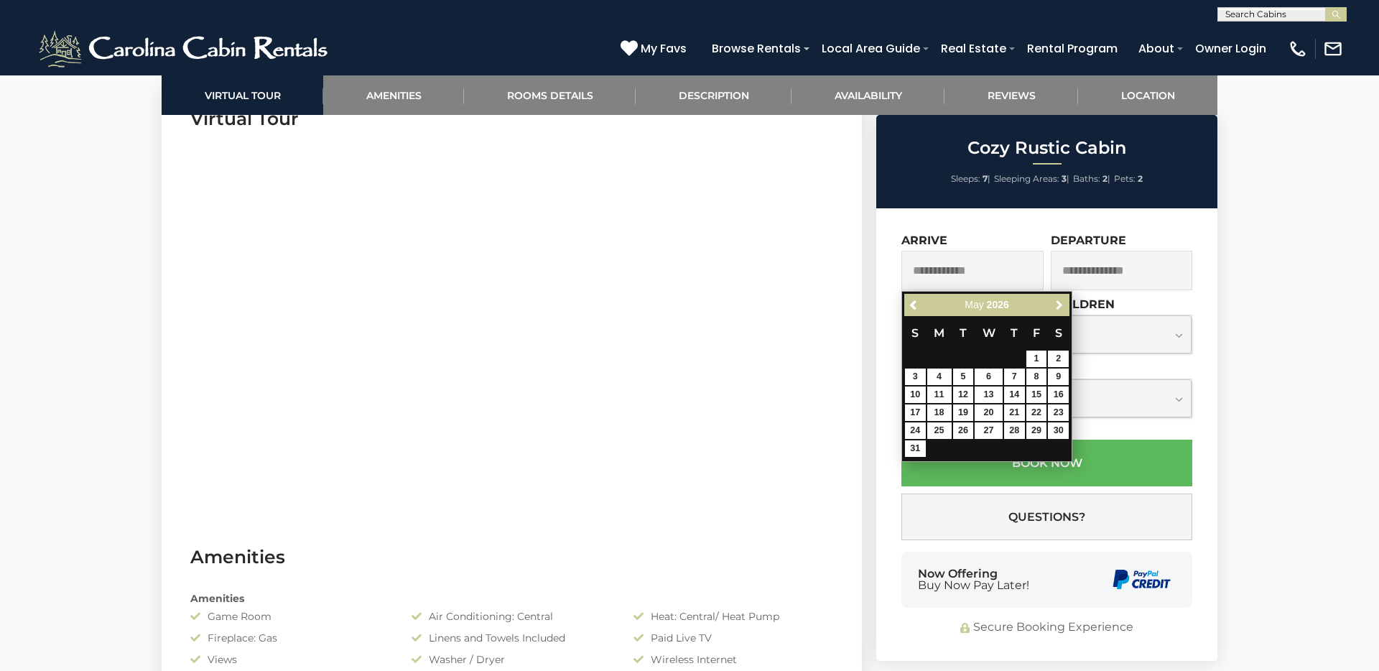
click at [1063, 302] on span "Next" at bounding box center [1059, 305] width 11 height 11
click at [914, 301] on span "Previous" at bounding box center [914, 305] width 11 height 11
click at [914, 301] on link "Previous" at bounding box center [915, 306] width 18 height 18
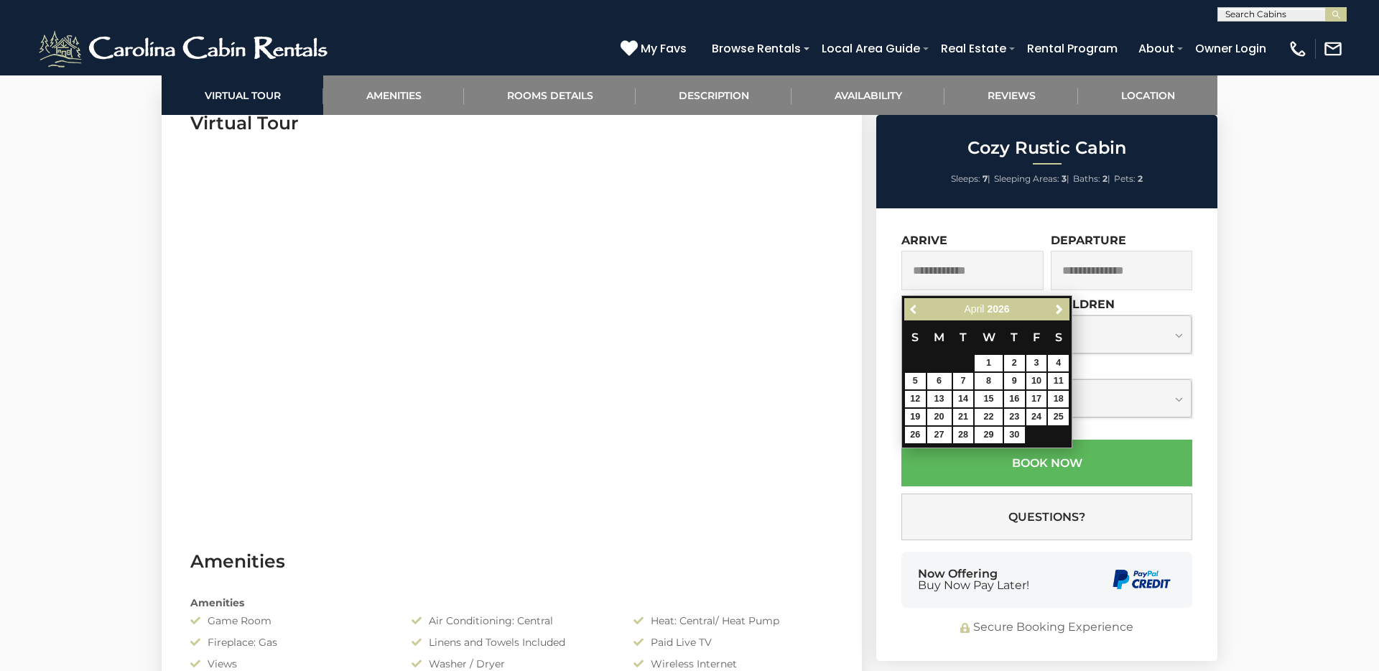
click at [914, 301] on link "Previous" at bounding box center [915, 309] width 18 height 18
click at [914, 301] on link "Previous" at bounding box center [915, 310] width 18 height 18
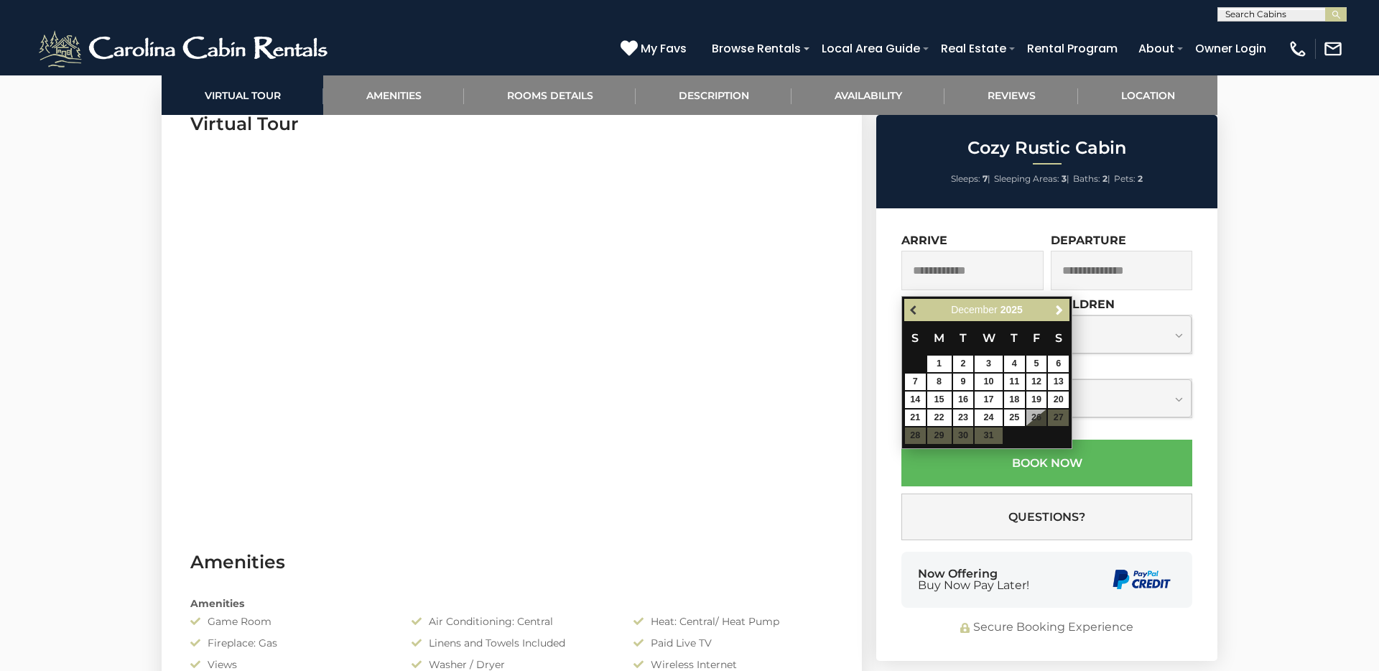
click at [914, 310] on span "Previous" at bounding box center [914, 310] width 11 height 11
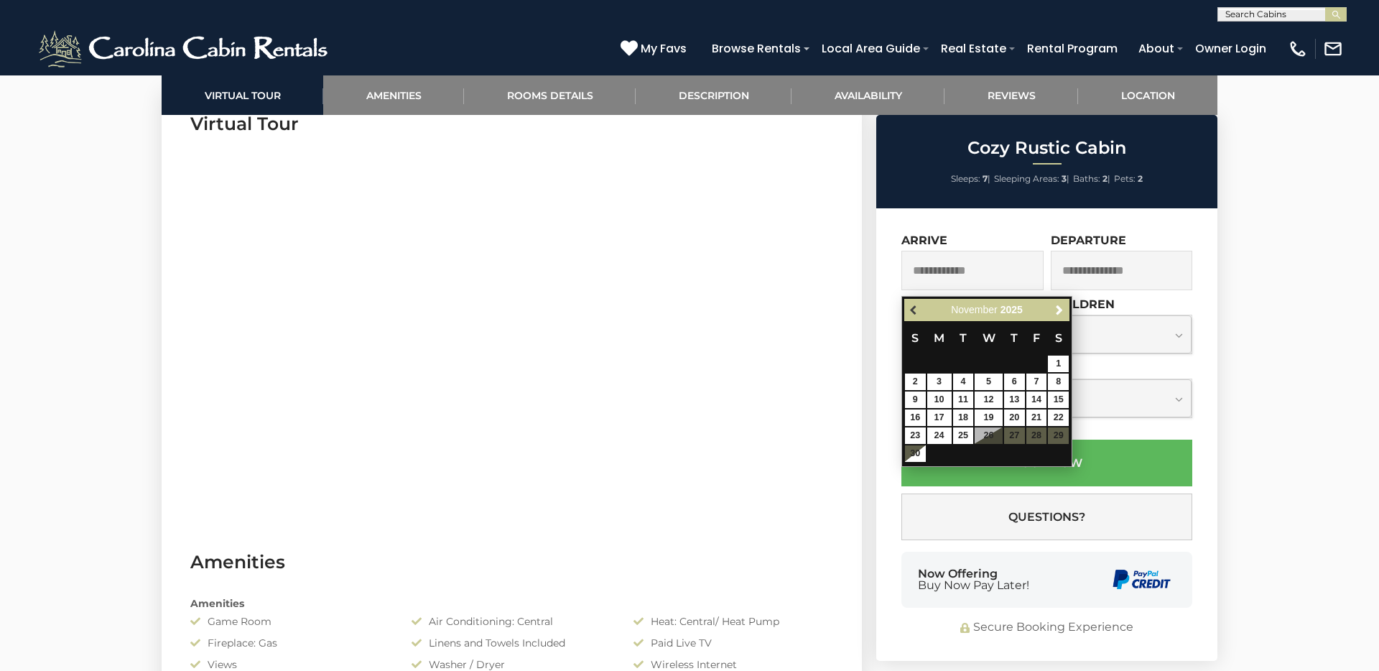
click at [914, 310] on span "Previous" at bounding box center [914, 310] width 11 height 11
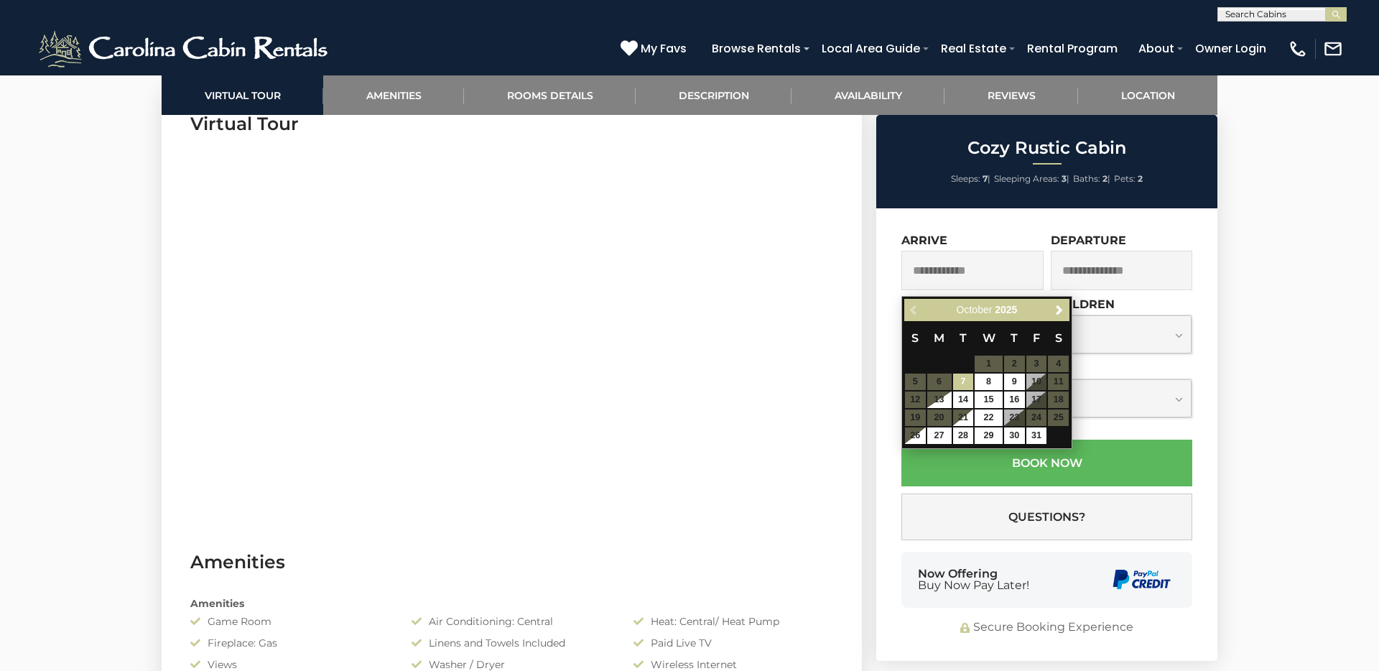
click at [914, 310] on div "Previous Next [DATE]" at bounding box center [986, 310] width 165 height 22
